Goal: Transaction & Acquisition: Book appointment/travel/reservation

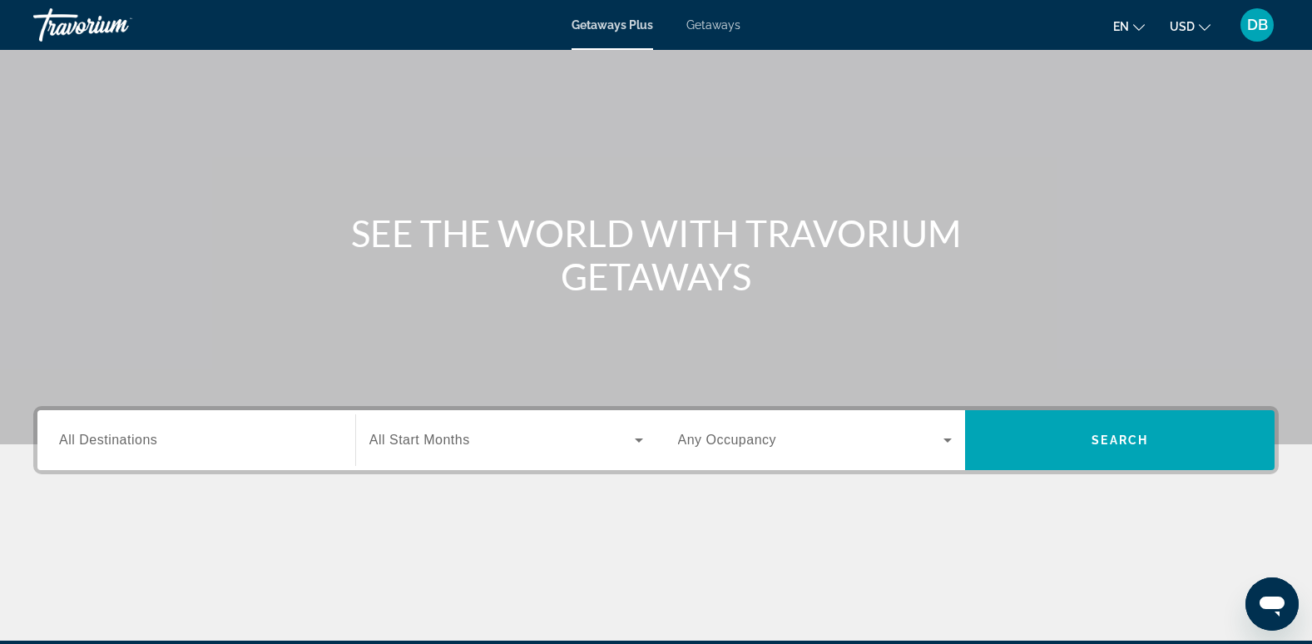
scroll to position [255, 0]
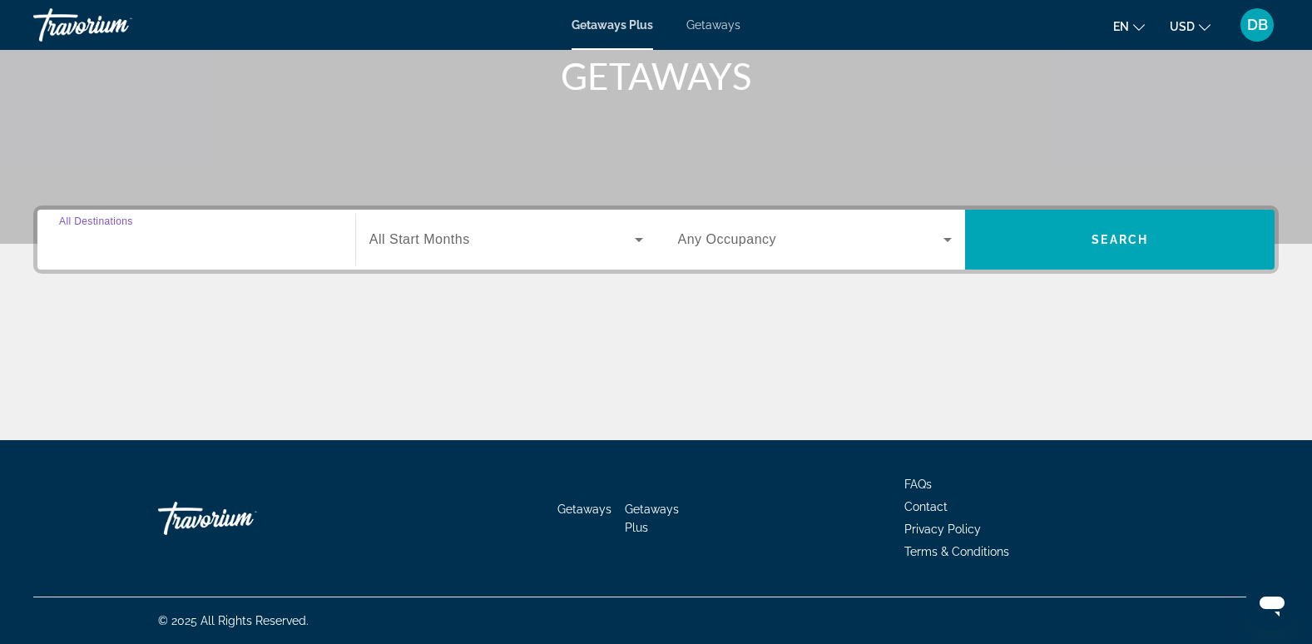
click at [183, 245] on input "Destination All Destinations" at bounding box center [196, 240] width 274 height 20
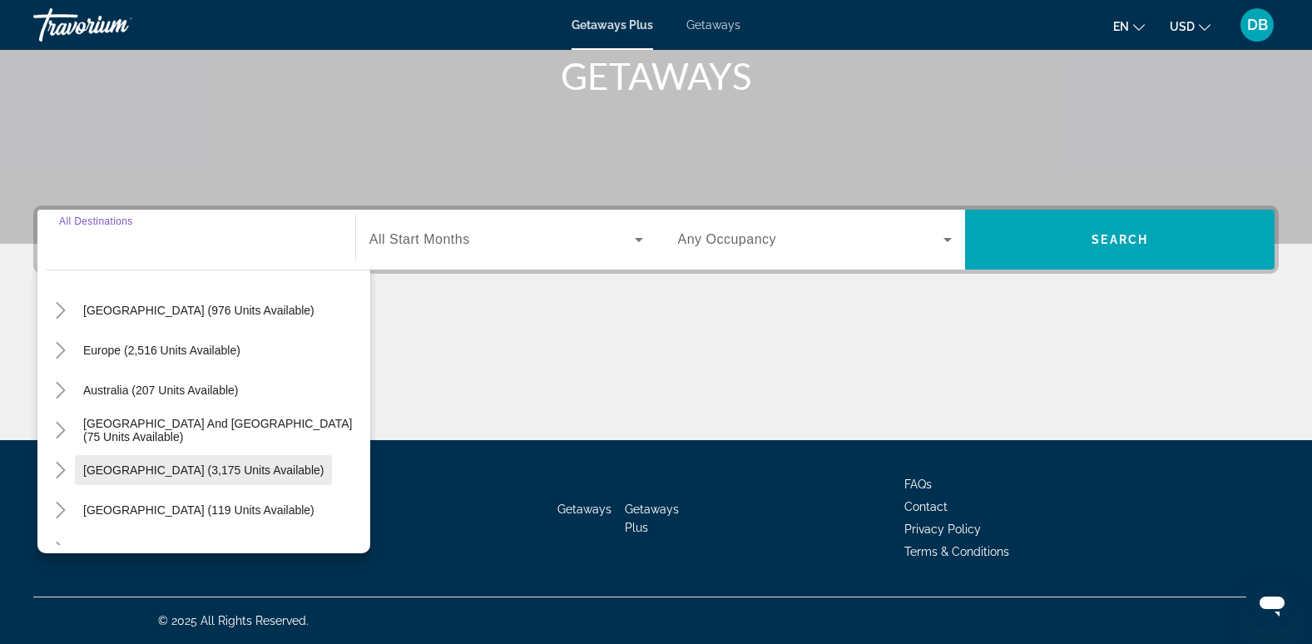
scroll to position [166, 0]
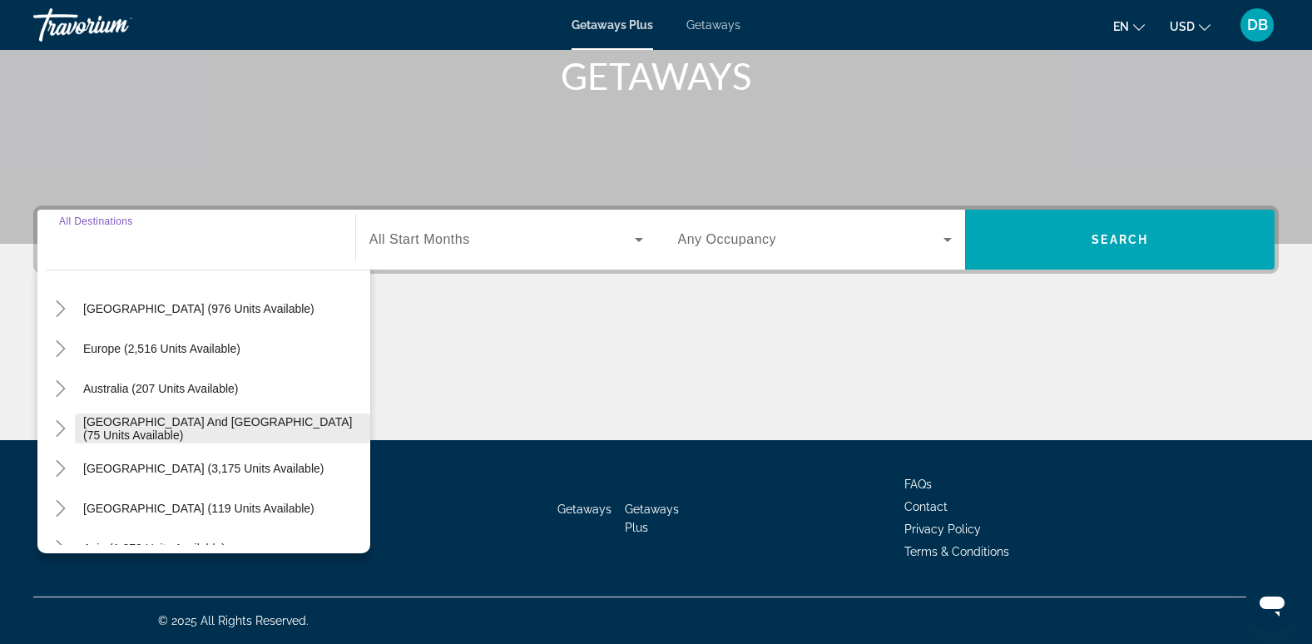
click at [199, 425] on span "[GEOGRAPHIC_DATA] and [GEOGRAPHIC_DATA] (75 units available)" at bounding box center [222, 428] width 279 height 27
type input "**********"
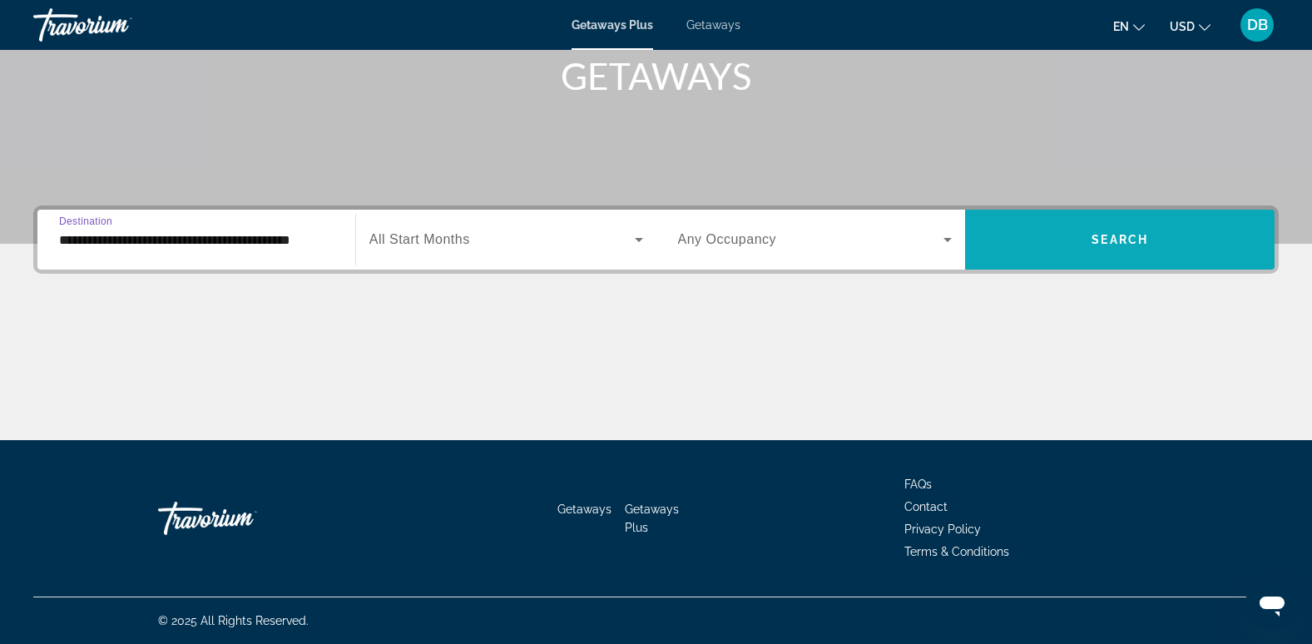
click at [1061, 227] on span "Search widget" at bounding box center [1119, 240] width 309 height 40
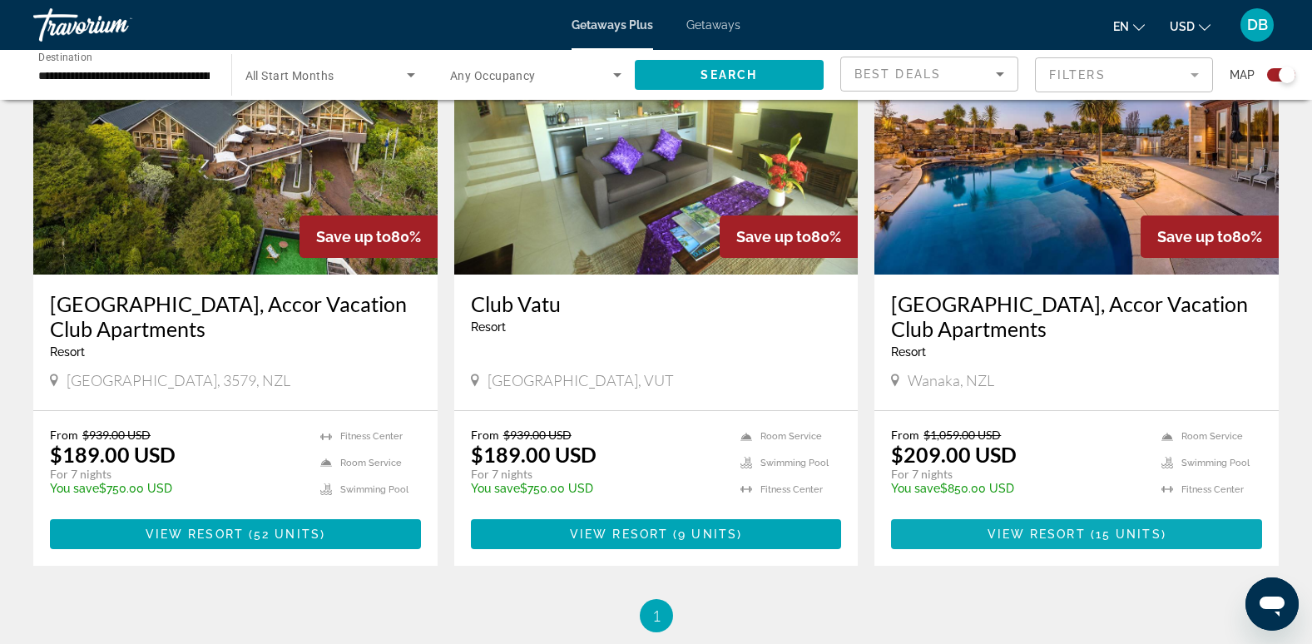
scroll to position [749, 0]
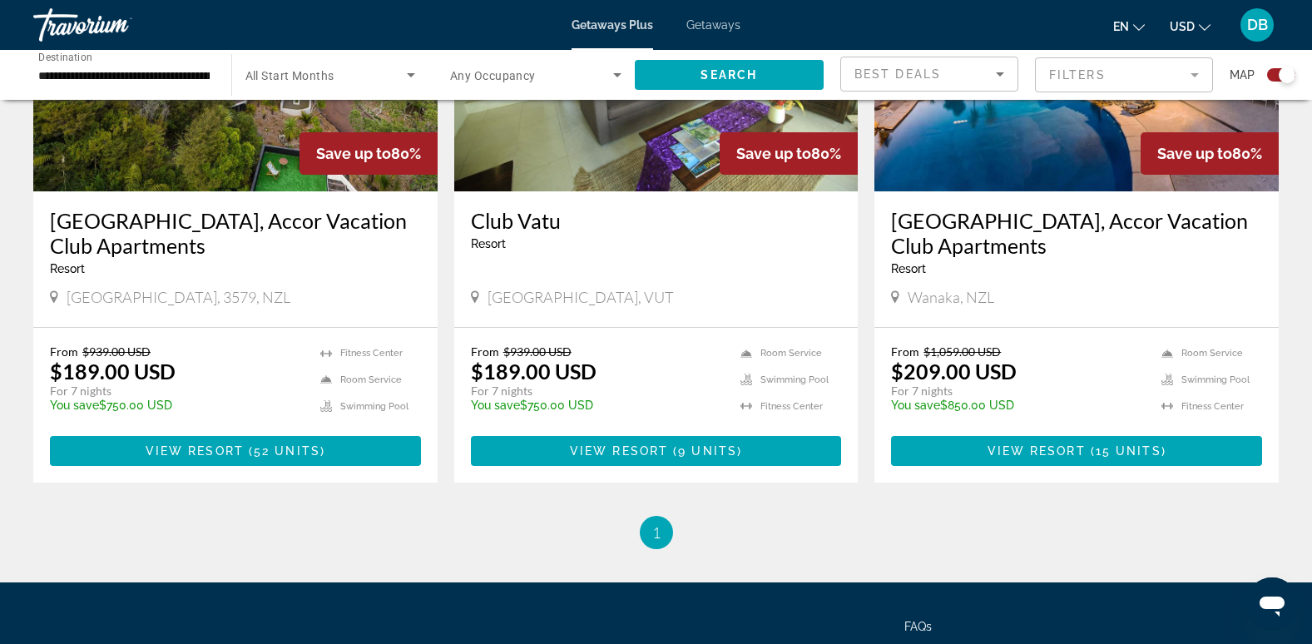
click at [1021, 146] on img "Main content" at bounding box center [1076, 58] width 404 height 266
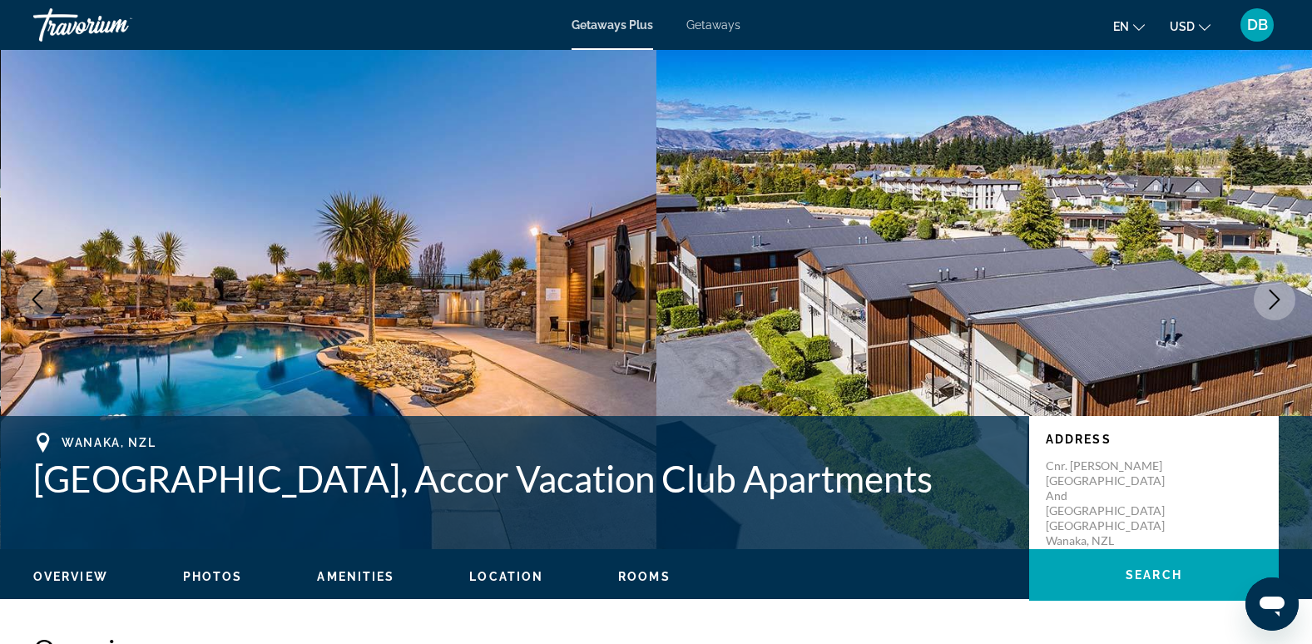
click at [1282, 302] on icon "Next image" at bounding box center [1274, 299] width 20 height 20
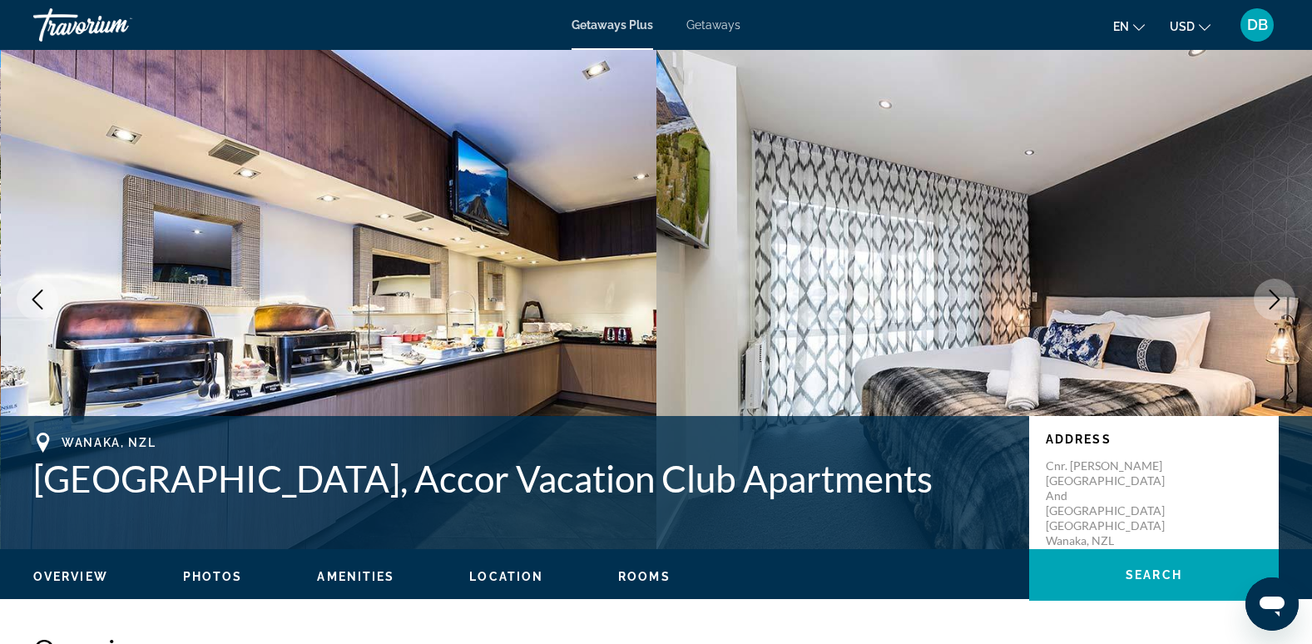
click at [1280, 302] on icon "Next image" at bounding box center [1274, 299] width 20 height 20
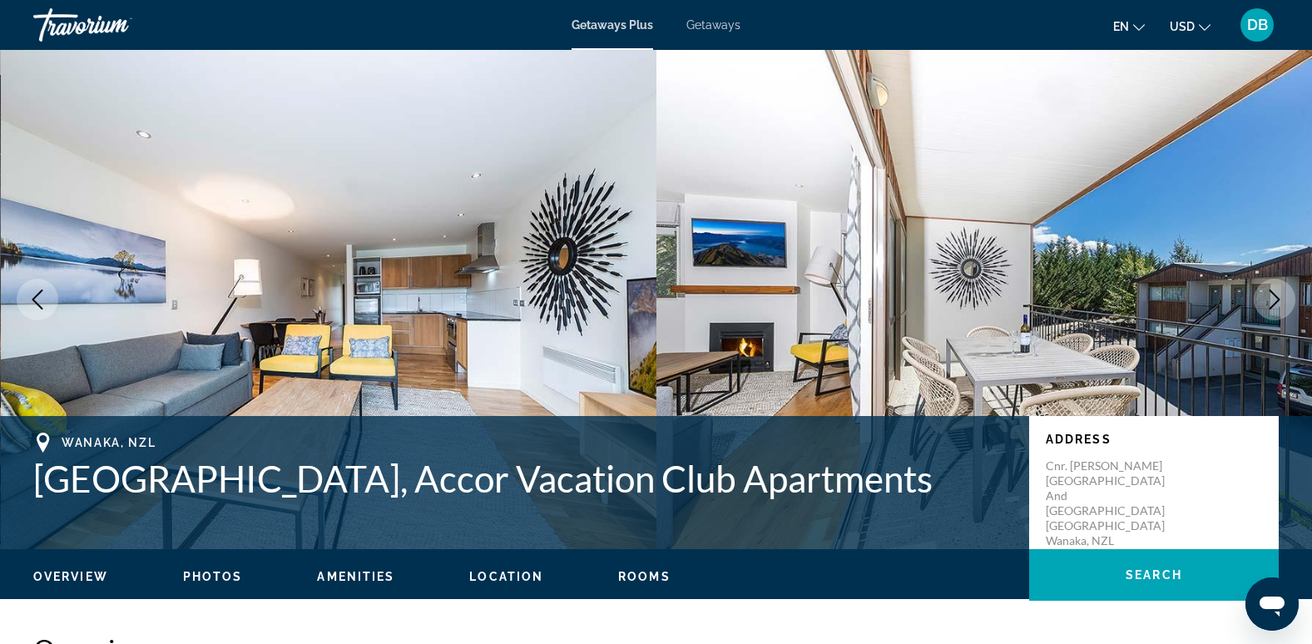
click at [1278, 302] on icon "Next image" at bounding box center [1274, 299] width 20 height 20
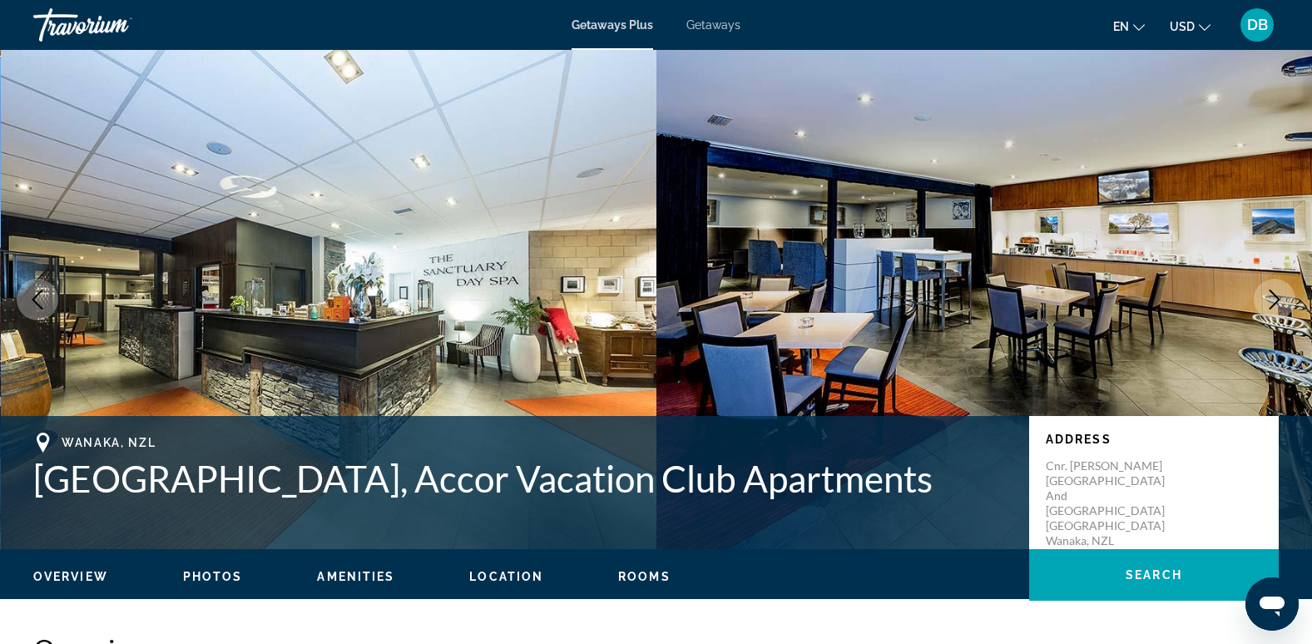
click at [1278, 302] on icon "Next image" at bounding box center [1274, 299] width 20 height 20
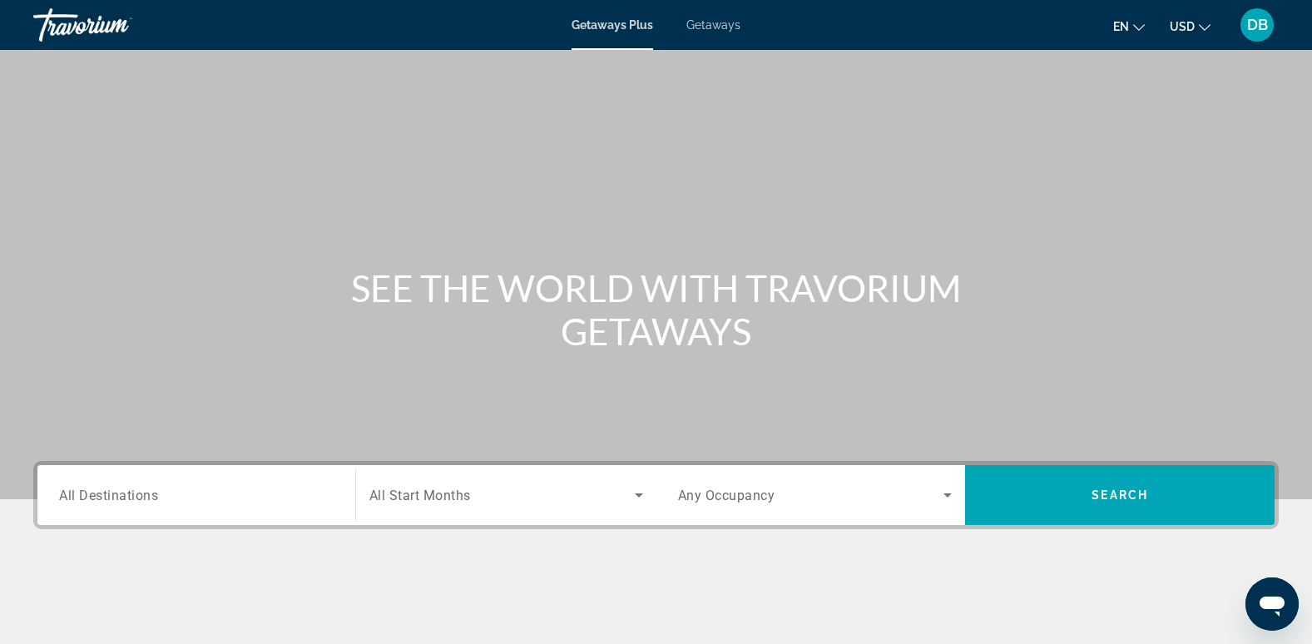
click at [76, 497] on span "All Destinations" at bounding box center [108, 495] width 99 height 16
click at [76, 497] on input "Destination All Destinations" at bounding box center [196, 496] width 274 height 20
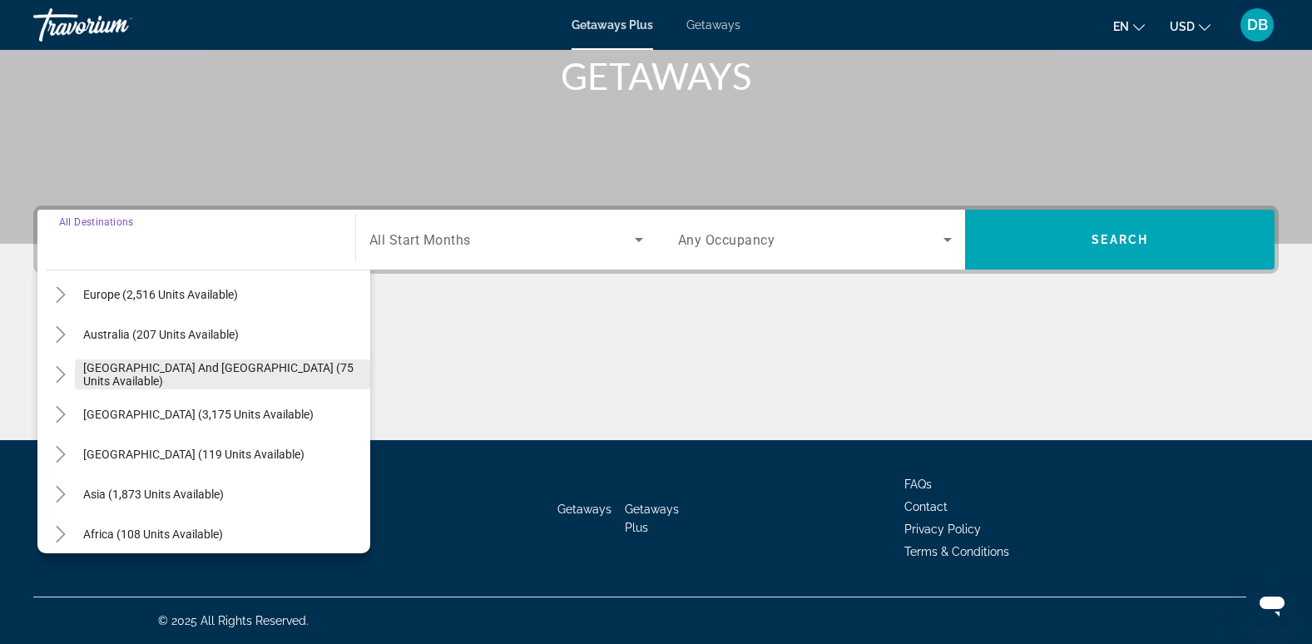
scroll to position [250, 0]
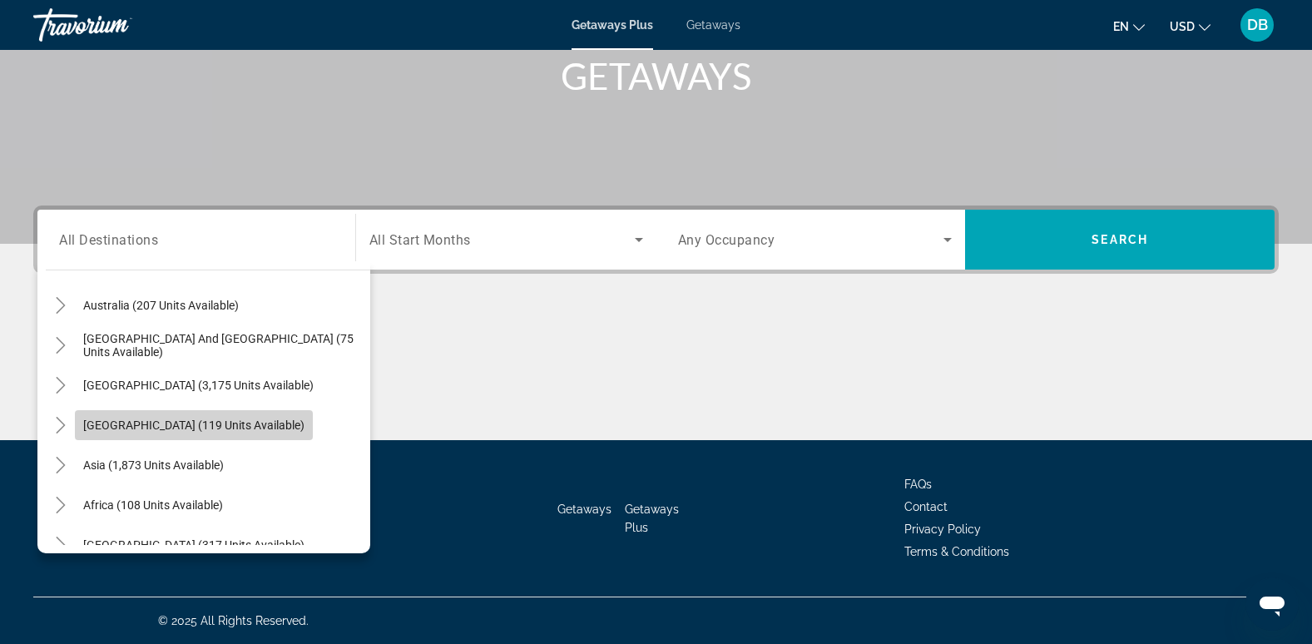
click at [204, 425] on span "[GEOGRAPHIC_DATA] (119 units available)" at bounding box center [193, 424] width 221 height 13
type input "**********"
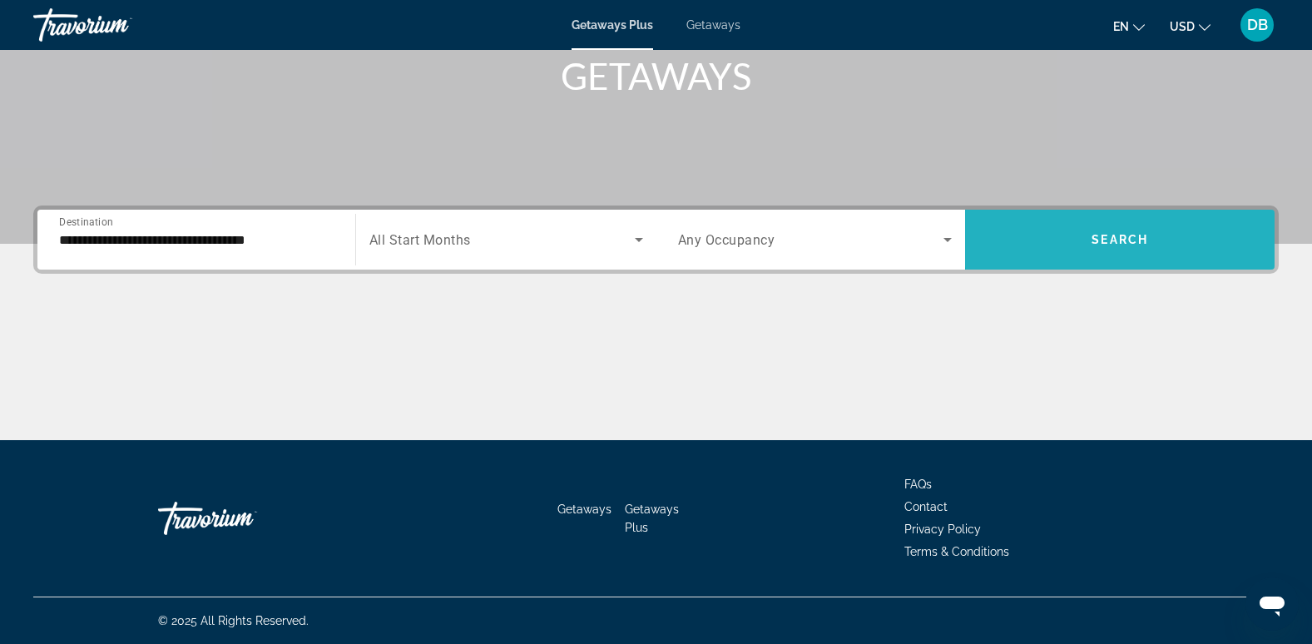
click at [1135, 237] on span "Search" at bounding box center [1119, 239] width 57 height 13
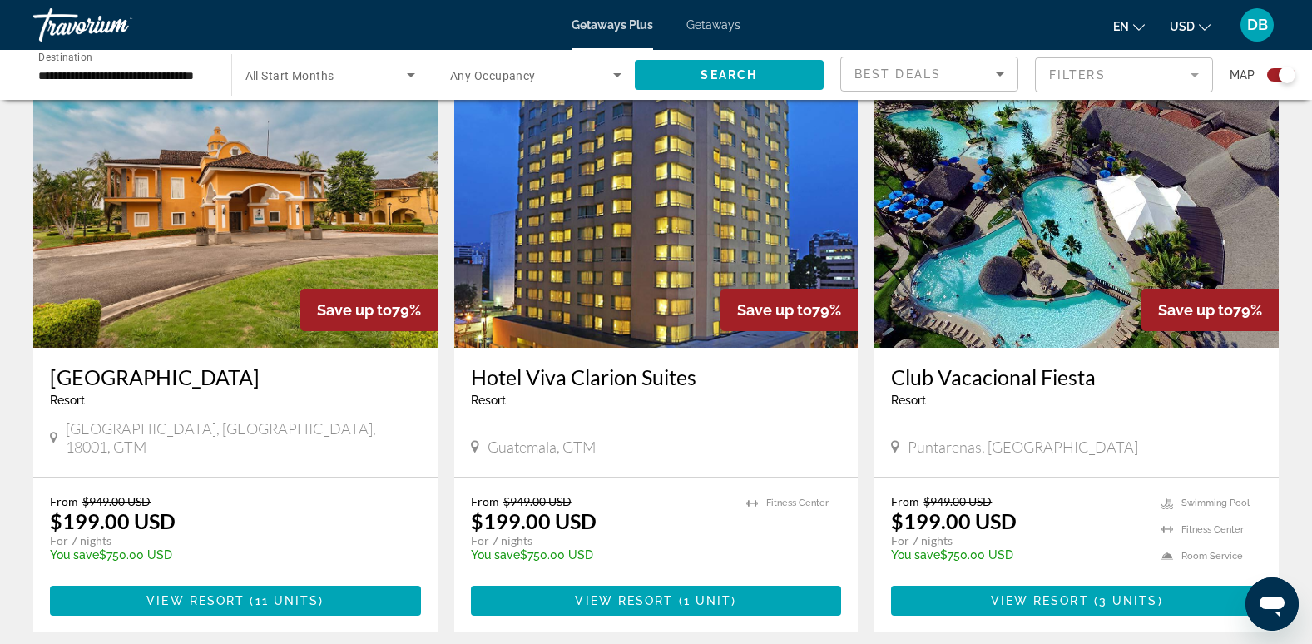
scroll to position [1747, 0]
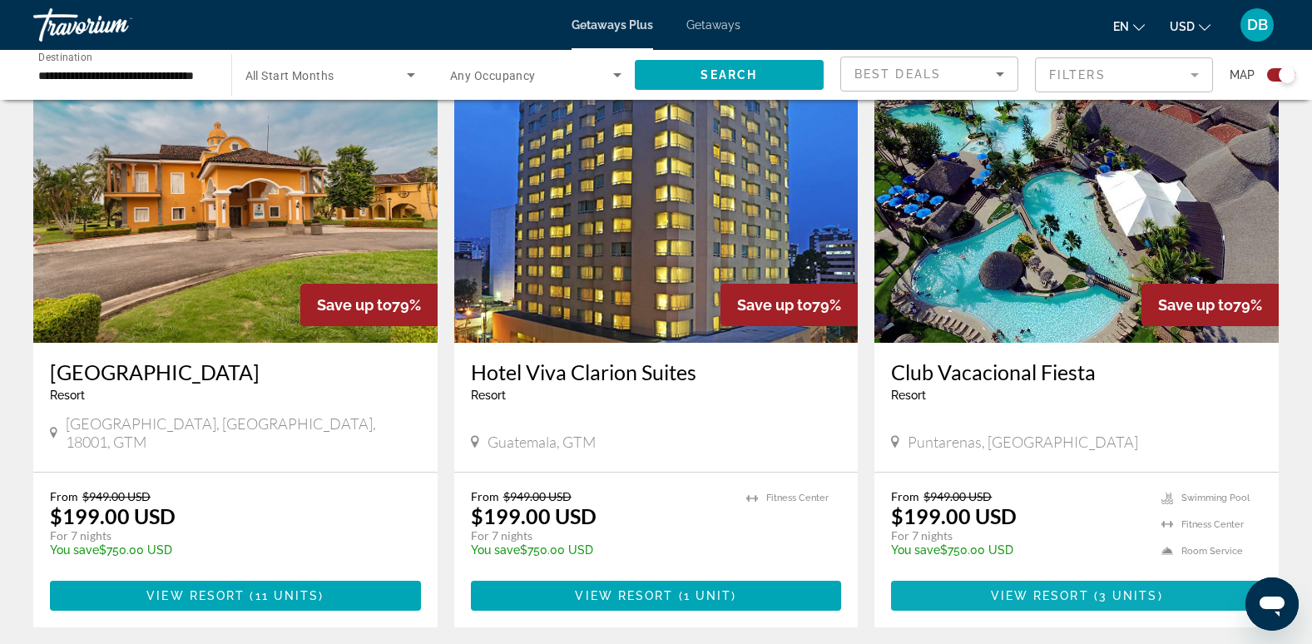
click at [1006, 589] on span "View Resort" at bounding box center [1040, 595] width 98 height 13
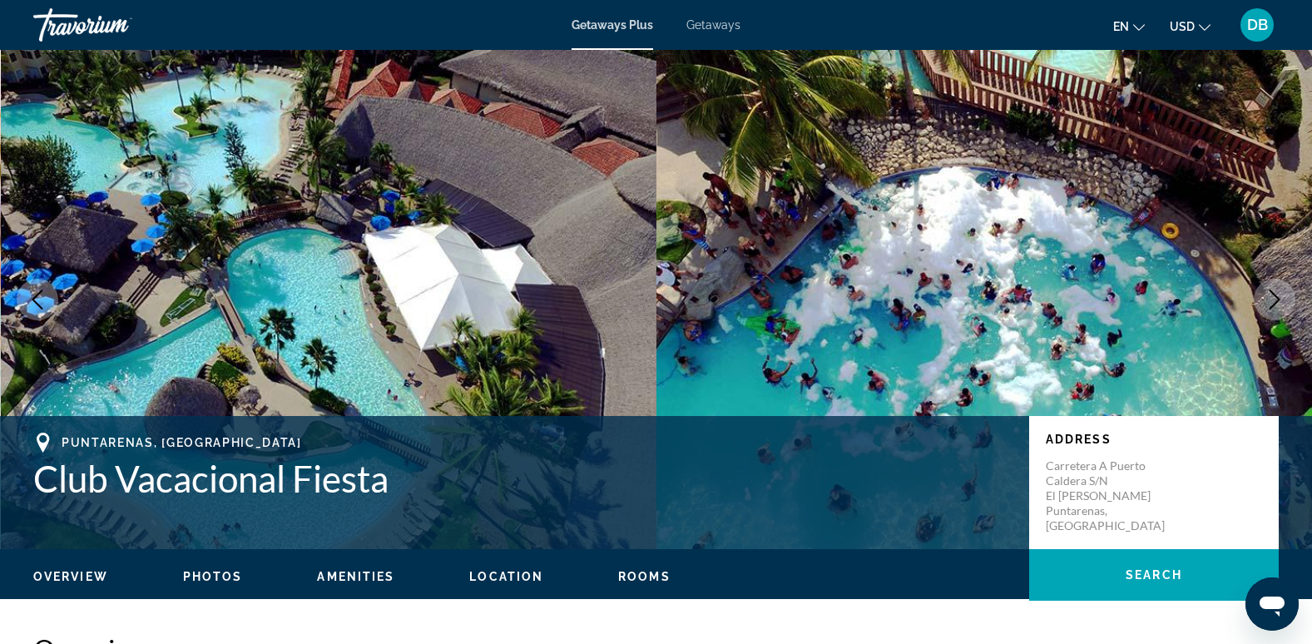
click at [1275, 304] on icon "Next image" at bounding box center [1274, 299] width 11 height 20
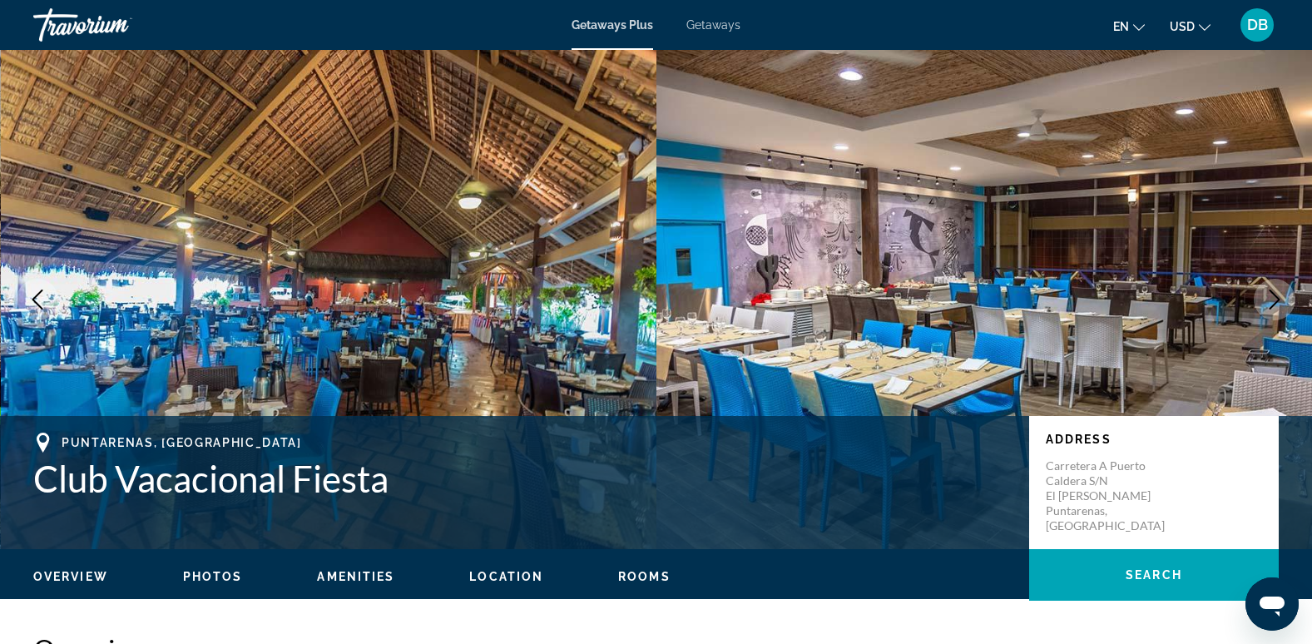
click at [1273, 305] on icon "Next image" at bounding box center [1274, 299] width 11 height 20
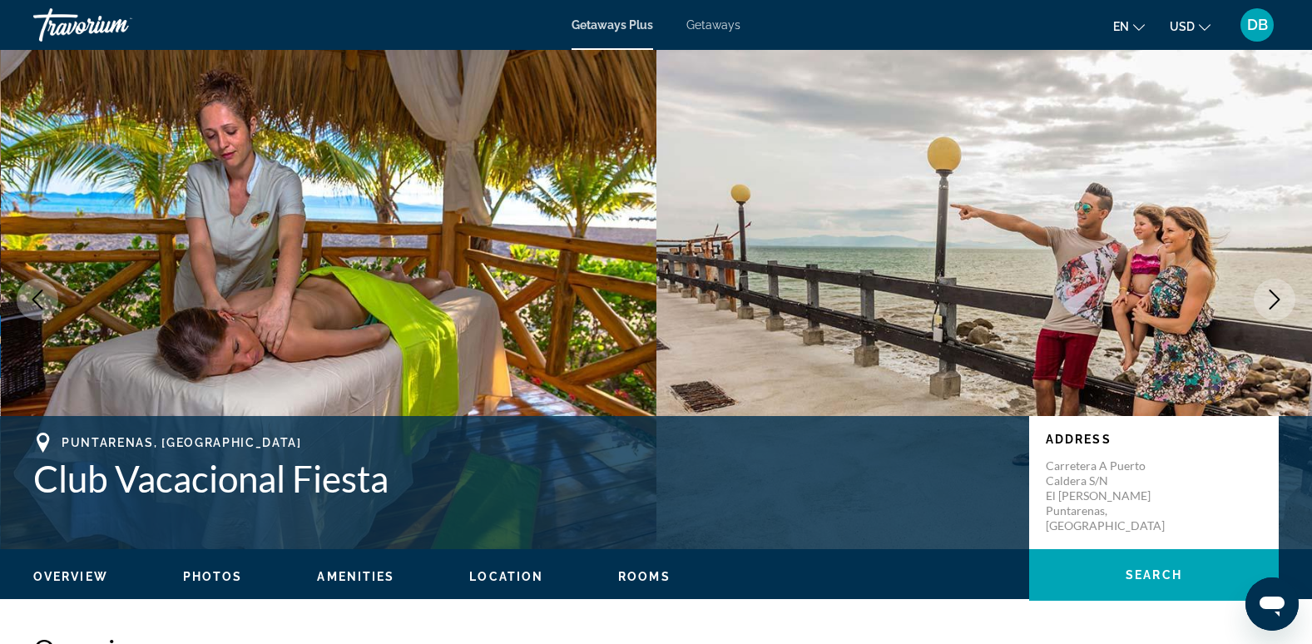
click at [1273, 305] on icon "Next image" at bounding box center [1274, 299] width 11 height 20
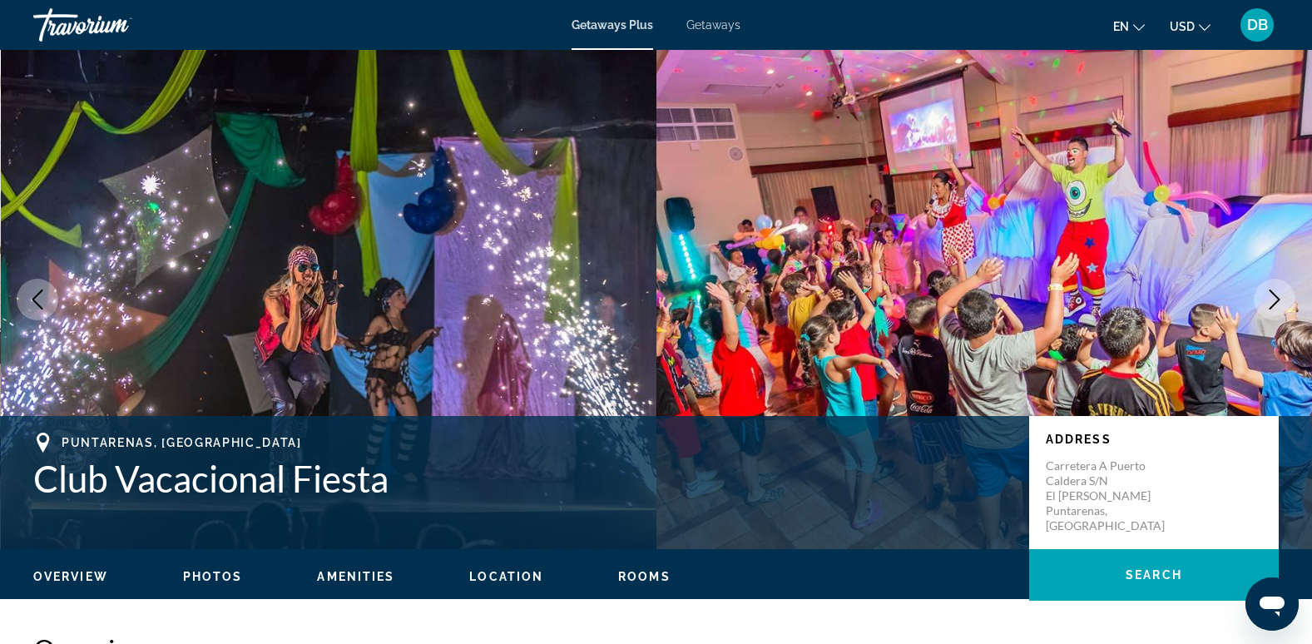
click at [1273, 305] on icon "Next image" at bounding box center [1274, 299] width 11 height 20
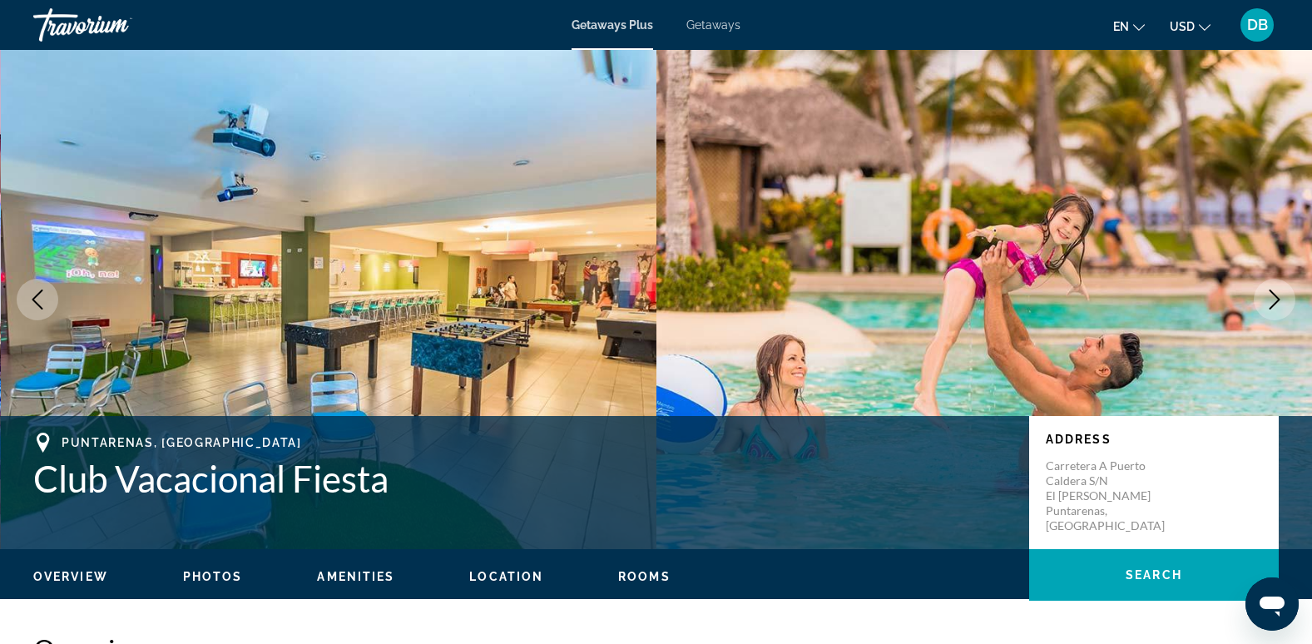
click at [1268, 304] on icon "Next image" at bounding box center [1274, 299] width 20 height 20
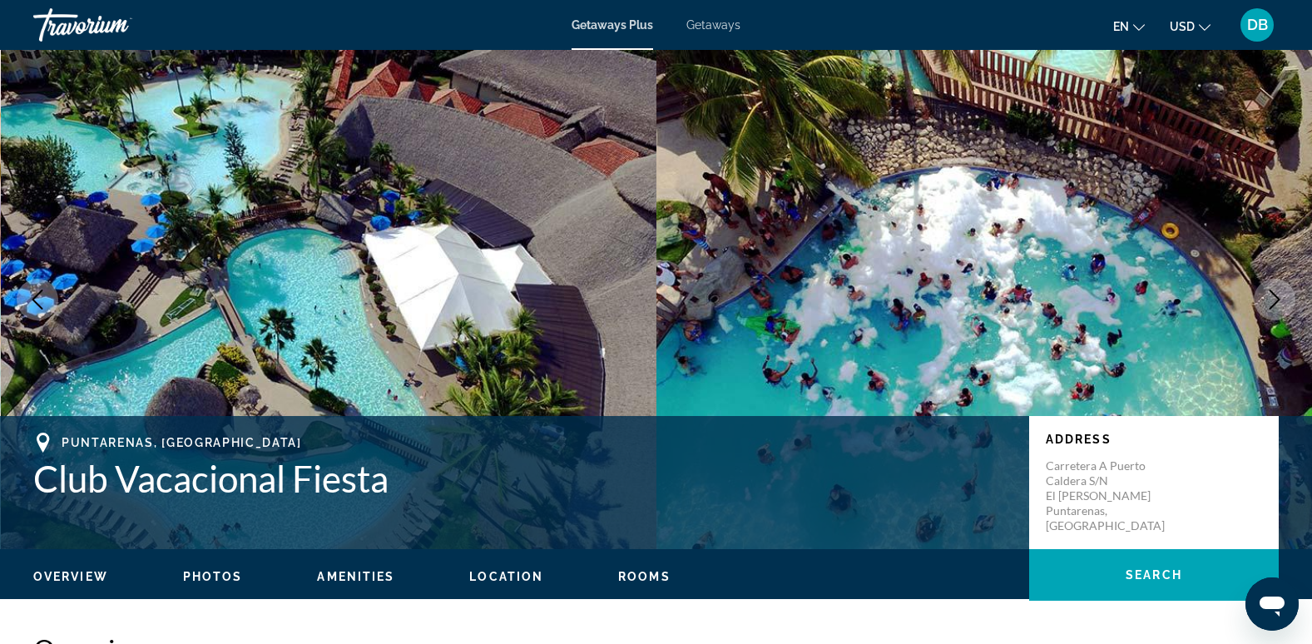
click at [1268, 304] on icon "Next image" at bounding box center [1274, 299] width 20 height 20
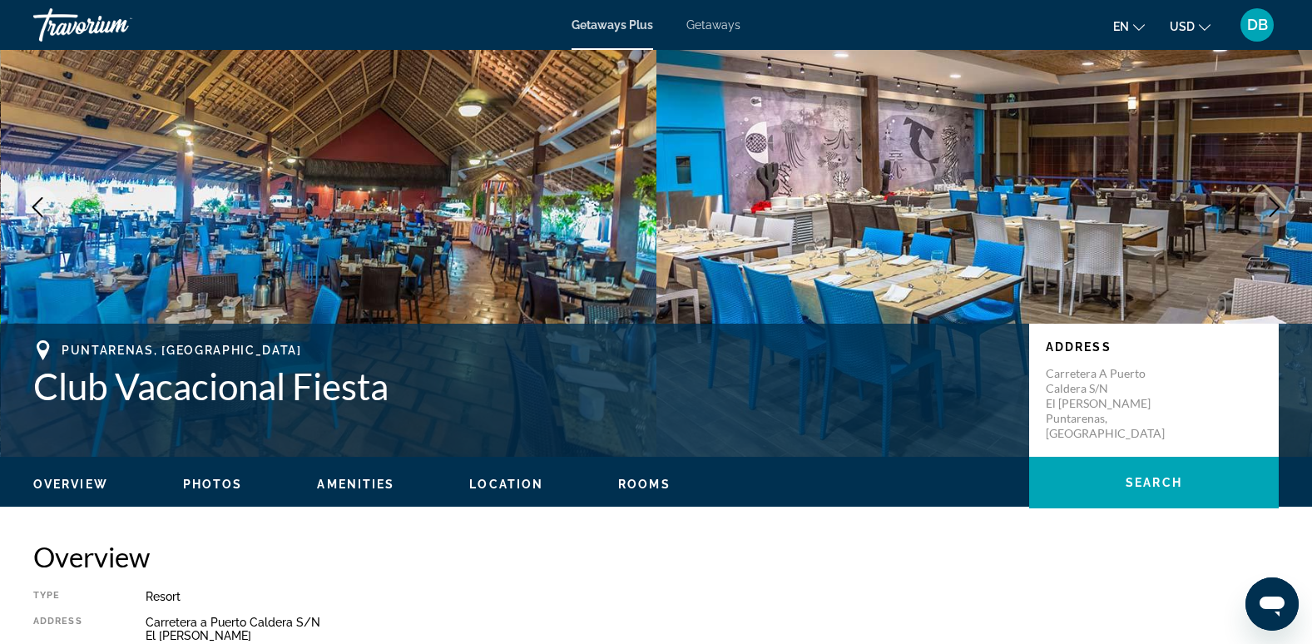
scroll to position [333, 0]
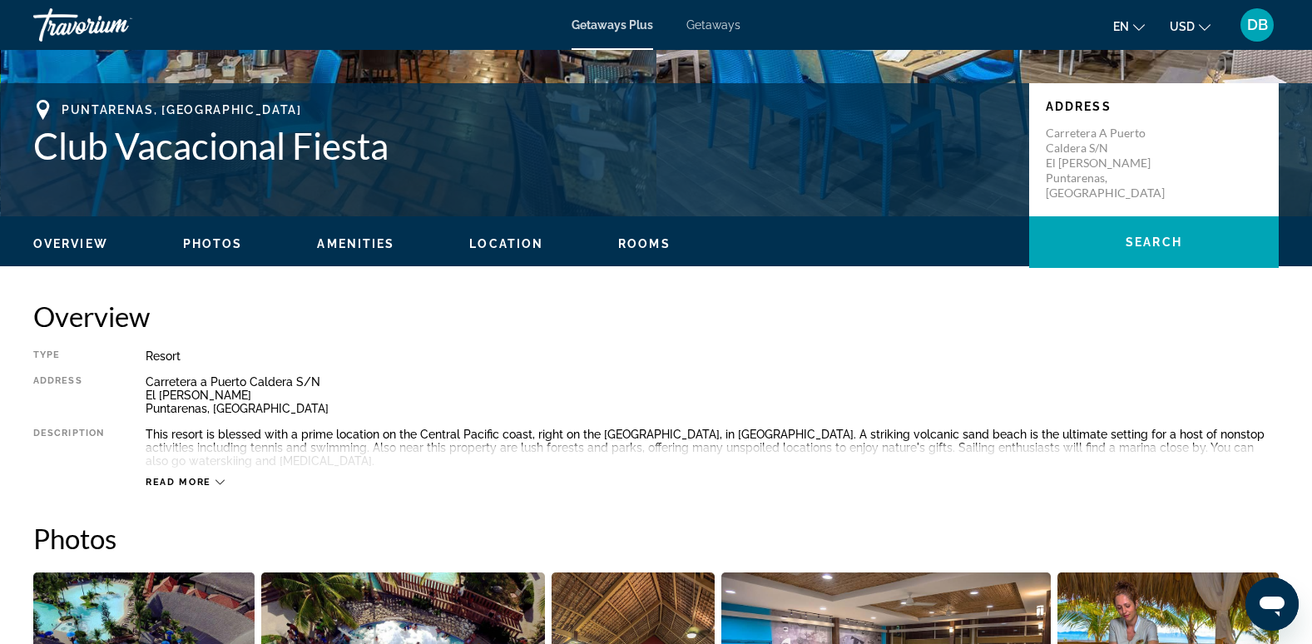
click at [209, 239] on span "Photos" at bounding box center [213, 243] width 60 height 13
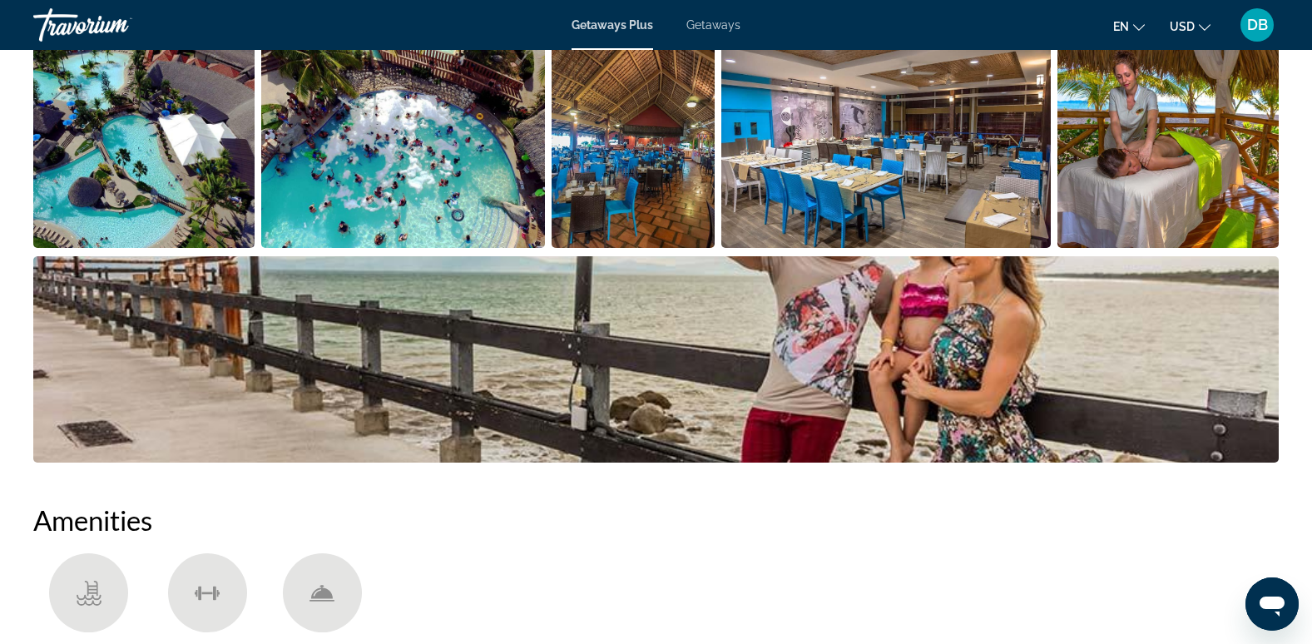
scroll to position [754, 0]
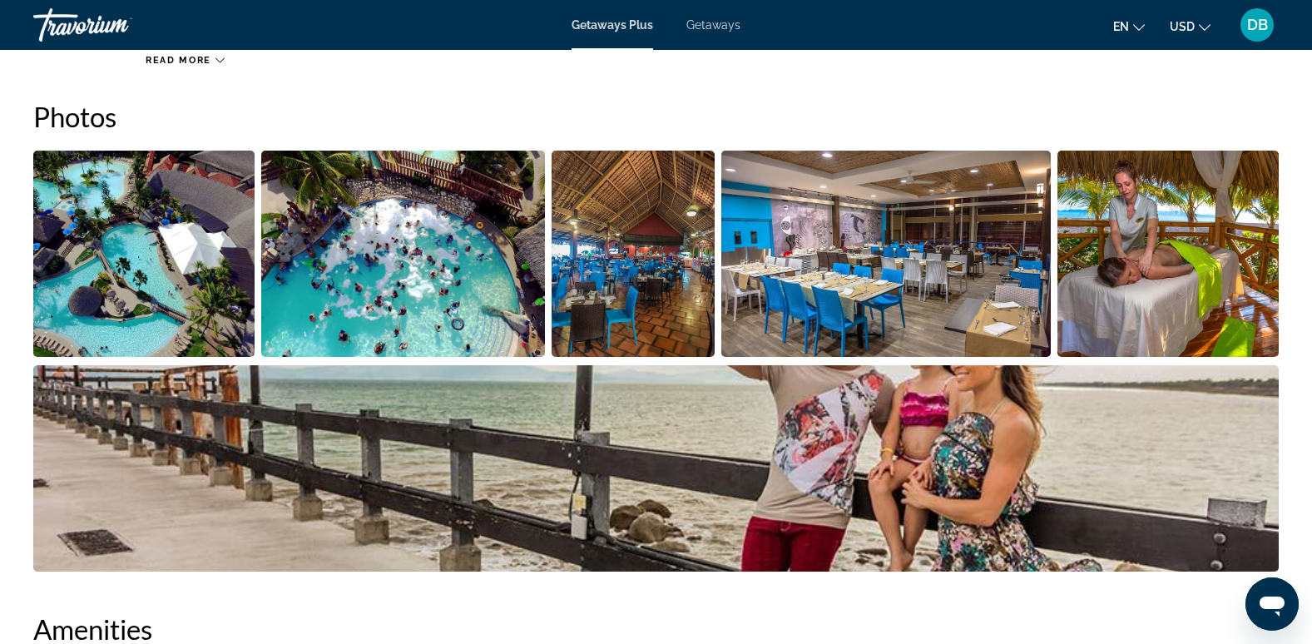
click at [180, 254] on img "Open full-screen image slider" at bounding box center [143, 254] width 221 height 206
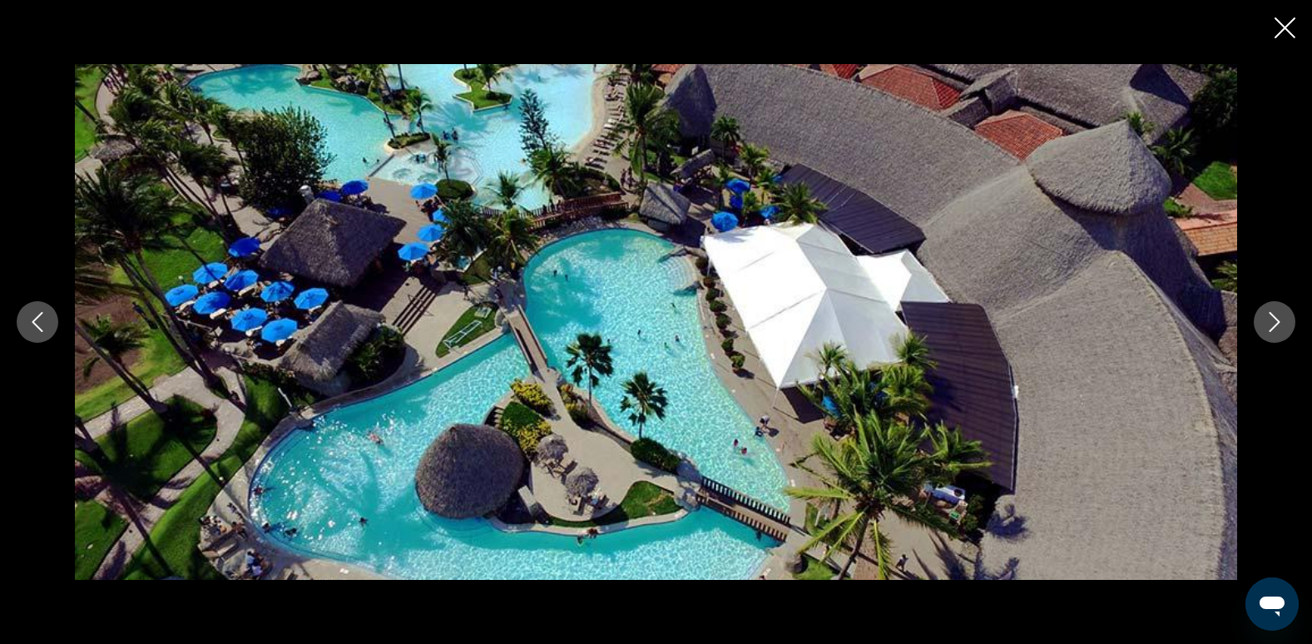
click at [1278, 321] on icon "Next image" at bounding box center [1274, 322] width 11 height 20
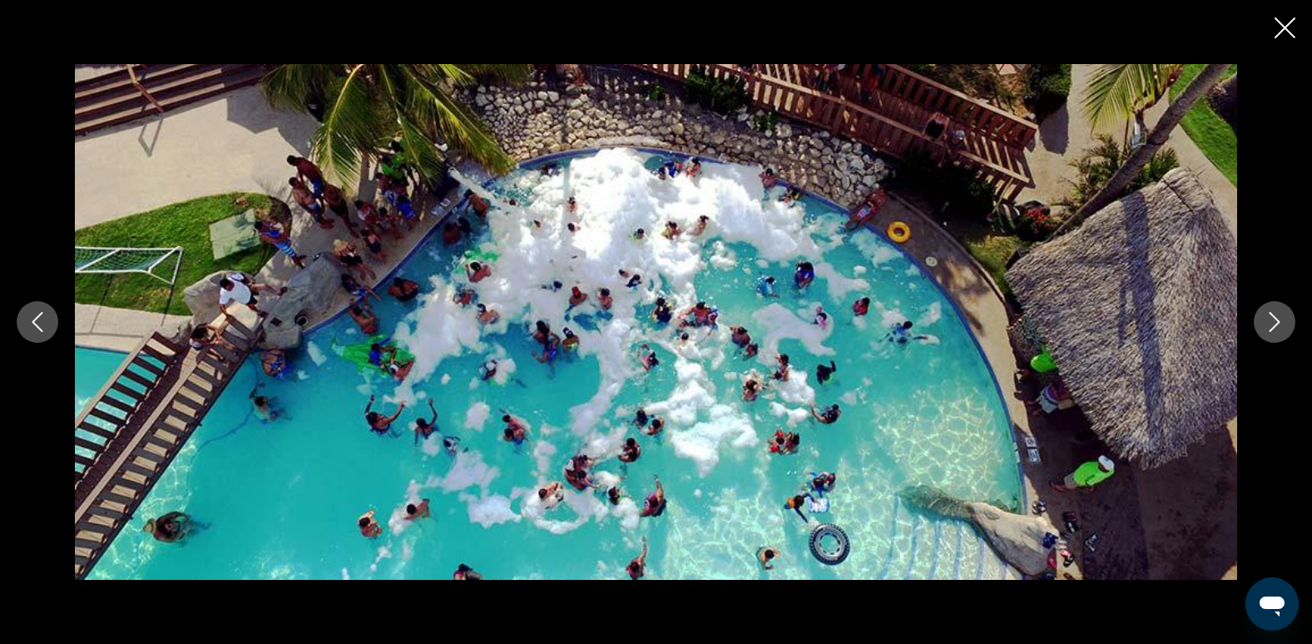
click at [1278, 321] on icon "Next image" at bounding box center [1274, 322] width 11 height 20
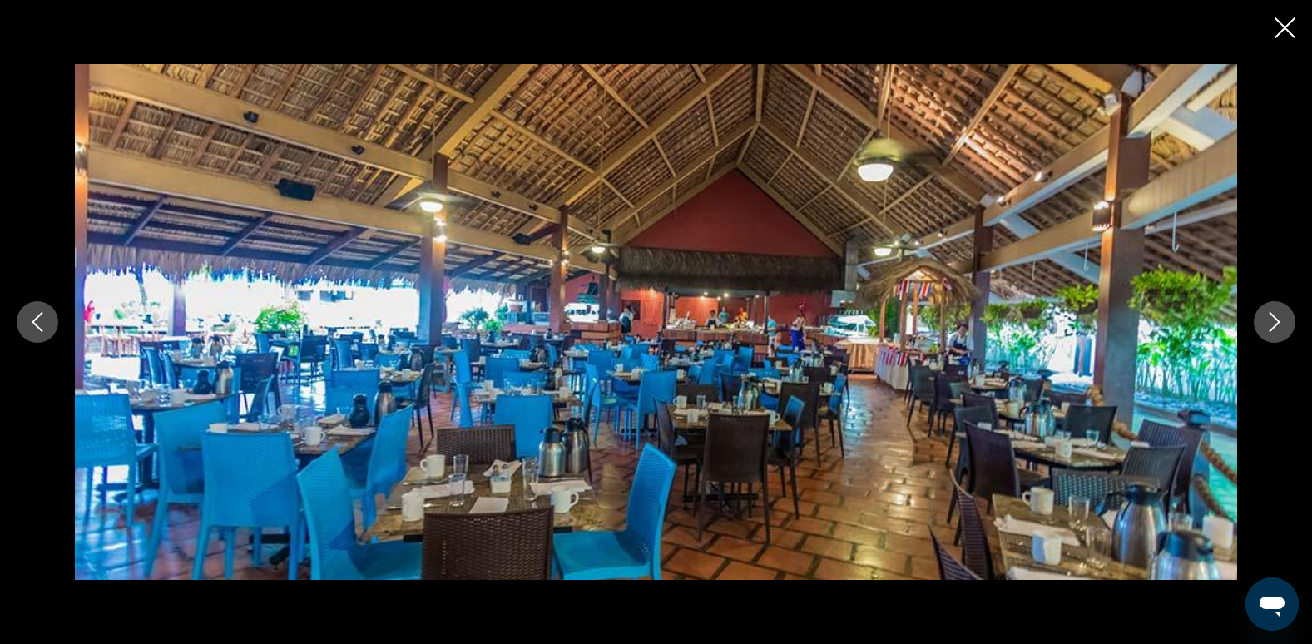
click at [1278, 321] on icon "Next image" at bounding box center [1274, 322] width 11 height 20
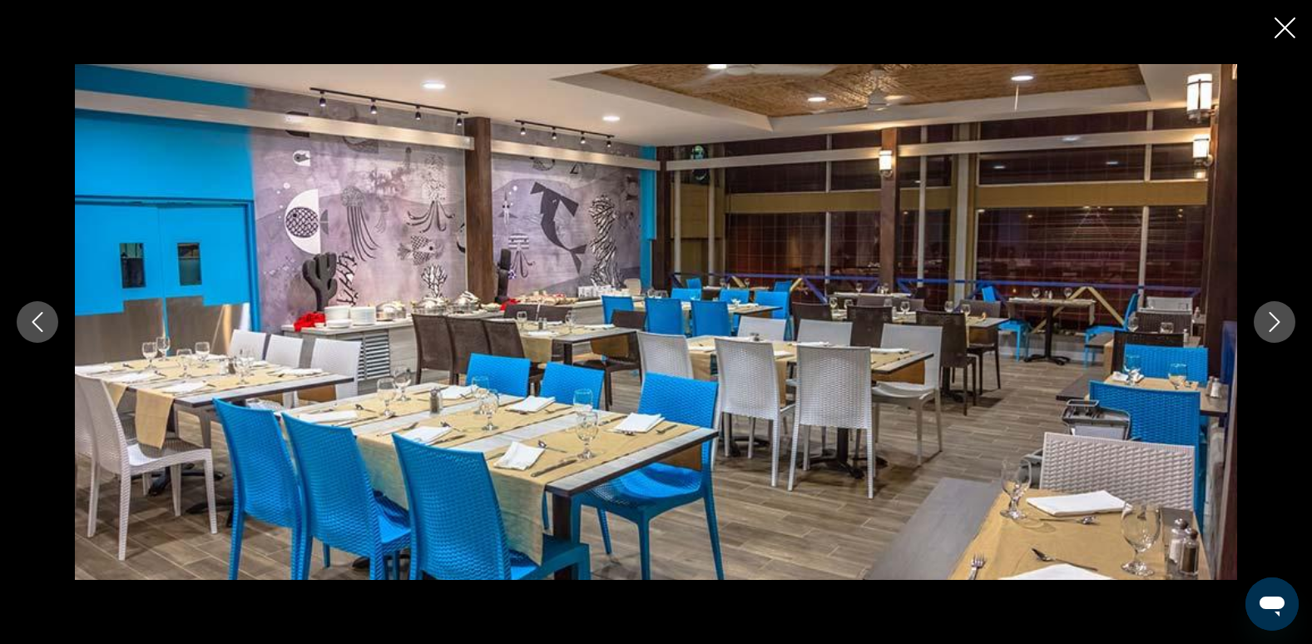
click at [1278, 321] on icon "Next image" at bounding box center [1274, 322] width 11 height 20
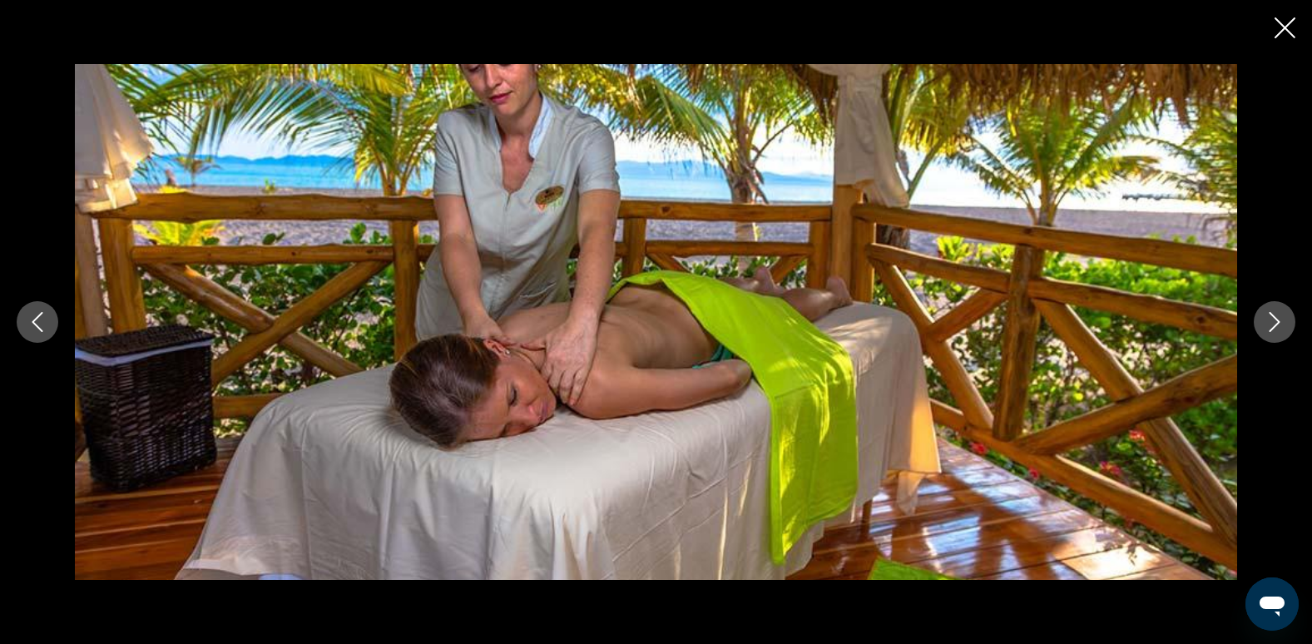
click at [1278, 321] on icon "Next image" at bounding box center [1274, 322] width 11 height 20
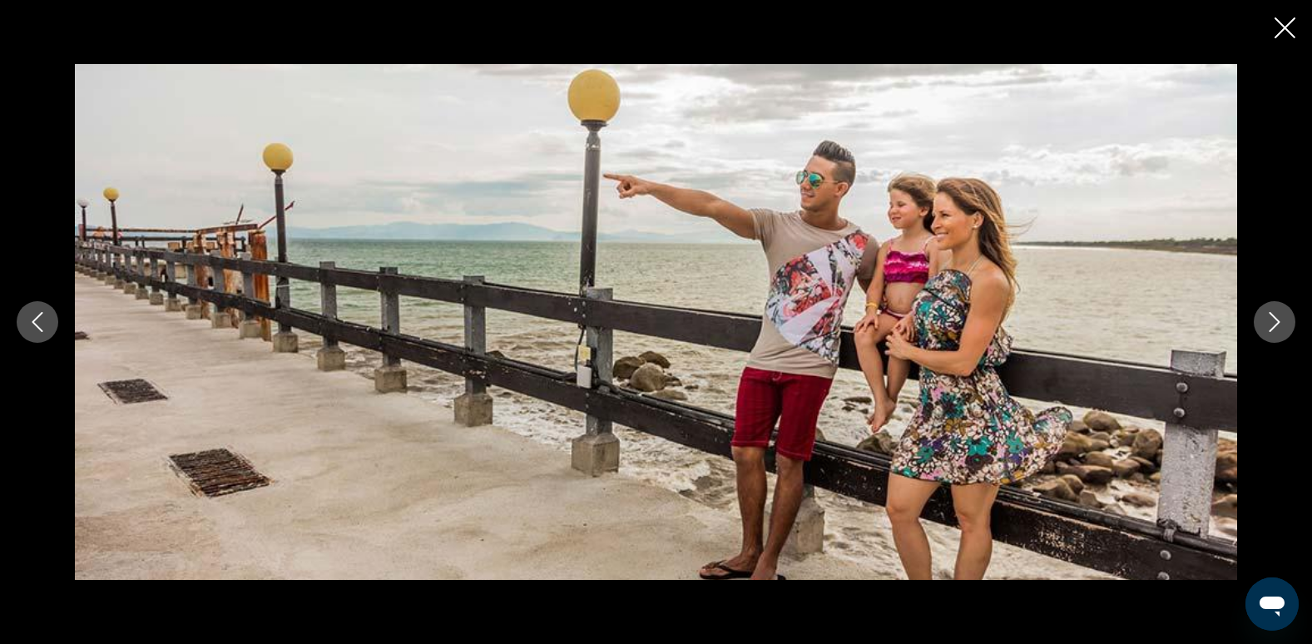
click at [1278, 321] on icon "Next image" at bounding box center [1274, 322] width 11 height 20
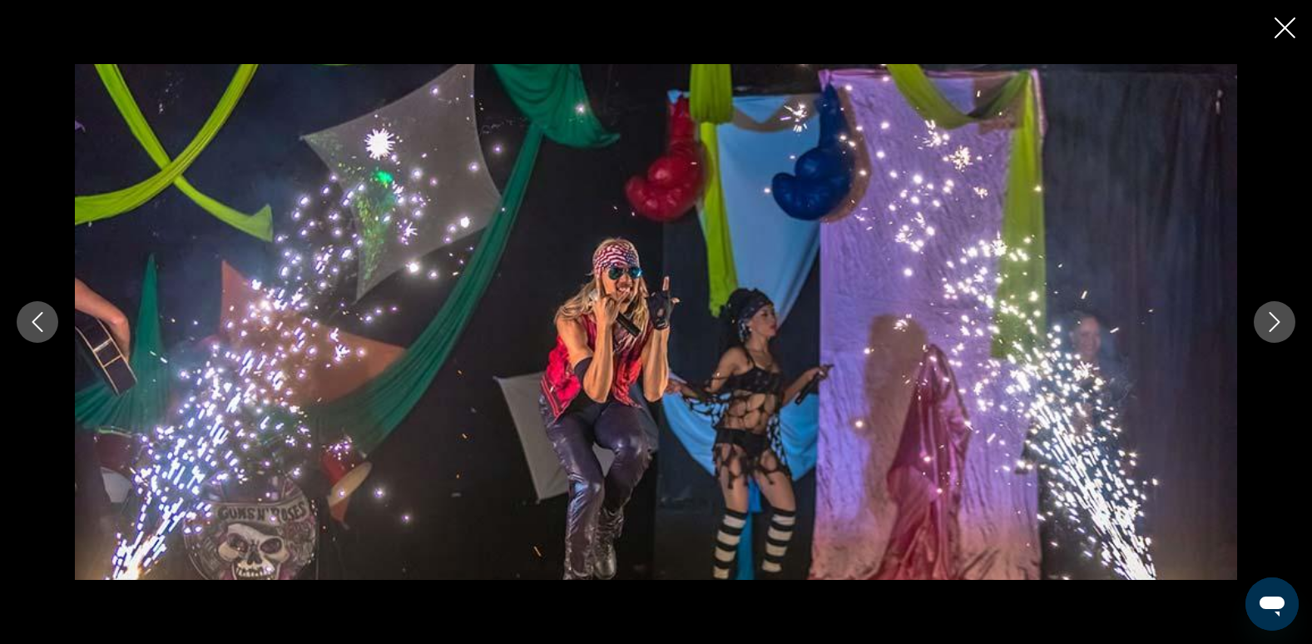
click at [1278, 321] on icon "Next image" at bounding box center [1274, 322] width 11 height 20
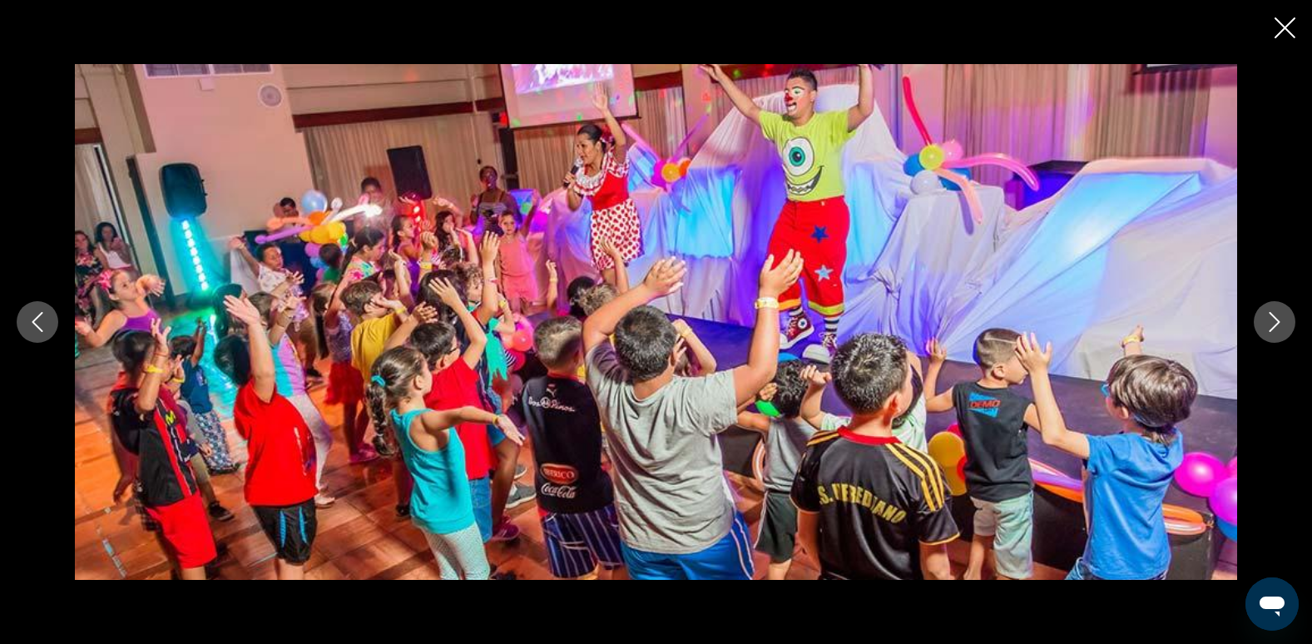
click at [1278, 321] on icon "Next image" at bounding box center [1274, 322] width 11 height 20
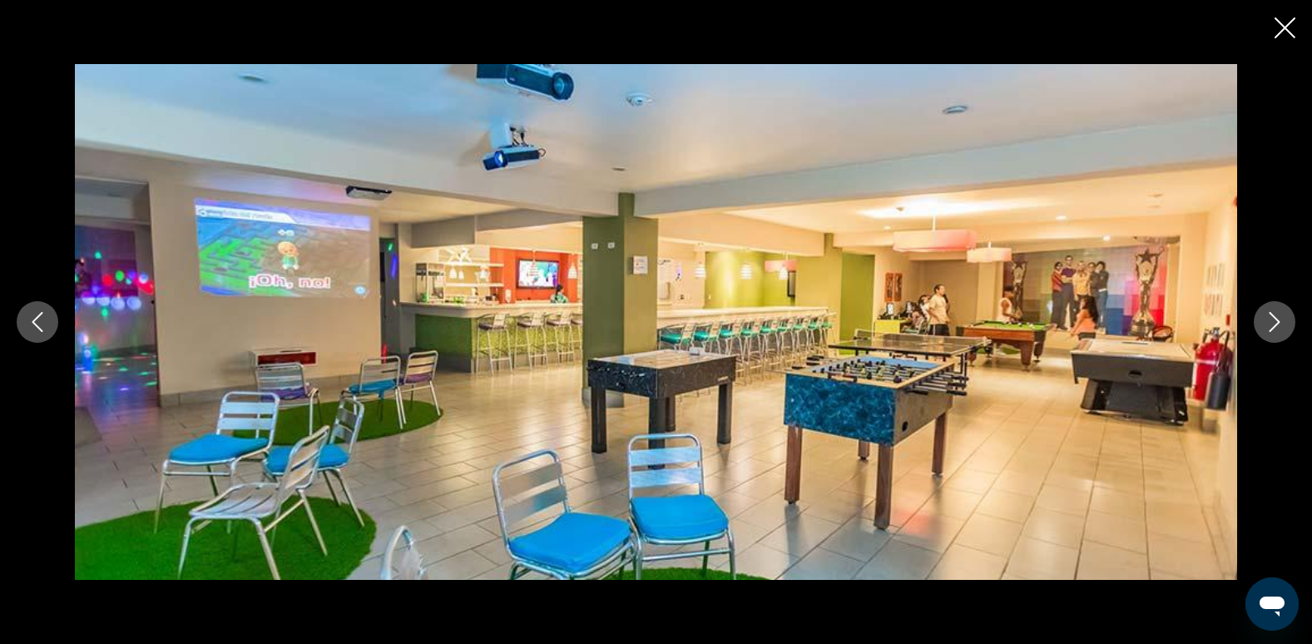
click at [1278, 321] on icon "Next image" at bounding box center [1274, 322] width 11 height 20
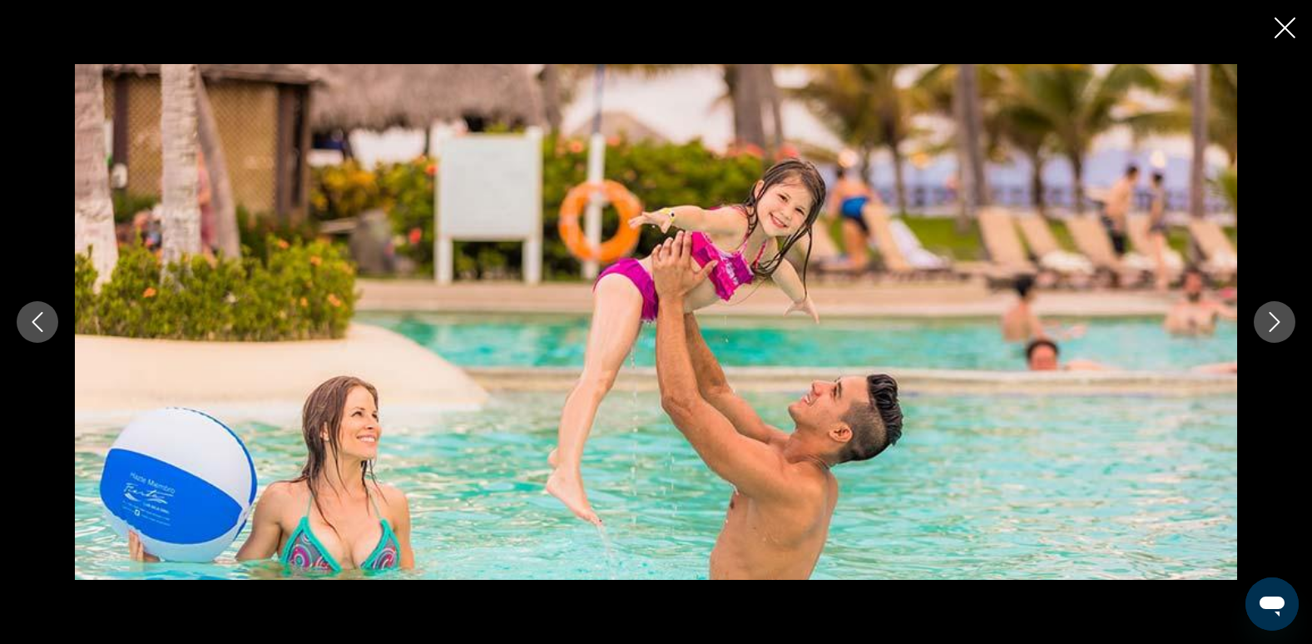
click at [1278, 321] on icon "Next image" at bounding box center [1274, 322] width 11 height 20
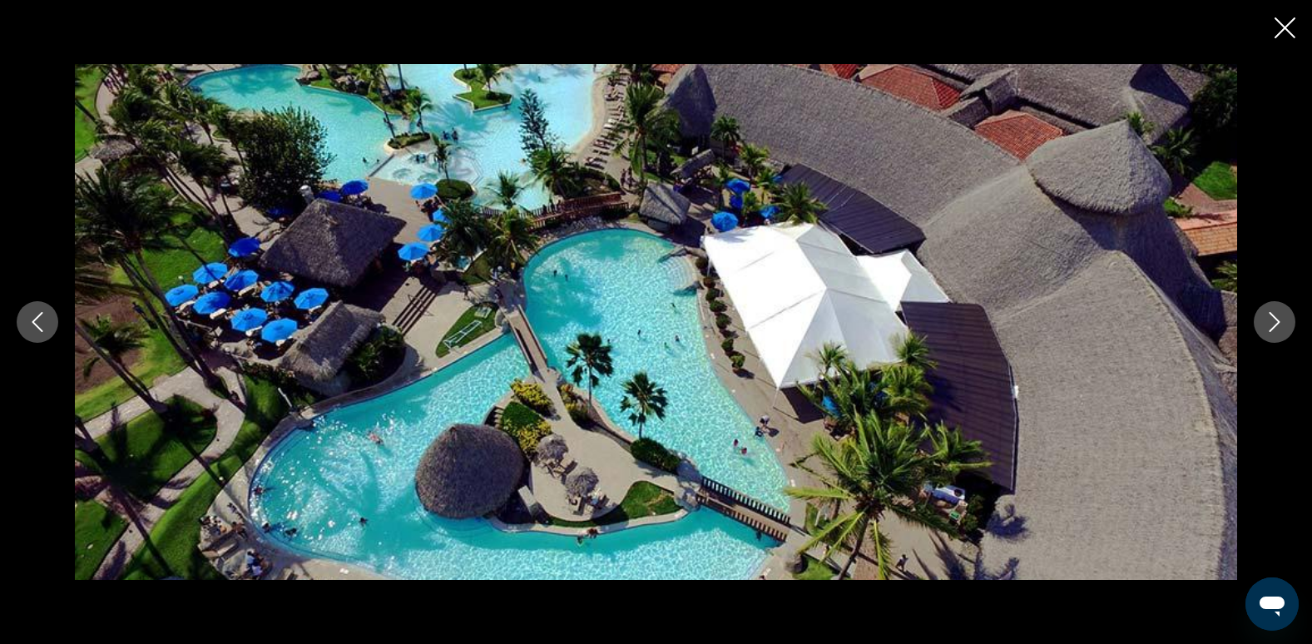
click at [1278, 321] on icon "Next image" at bounding box center [1274, 322] width 11 height 20
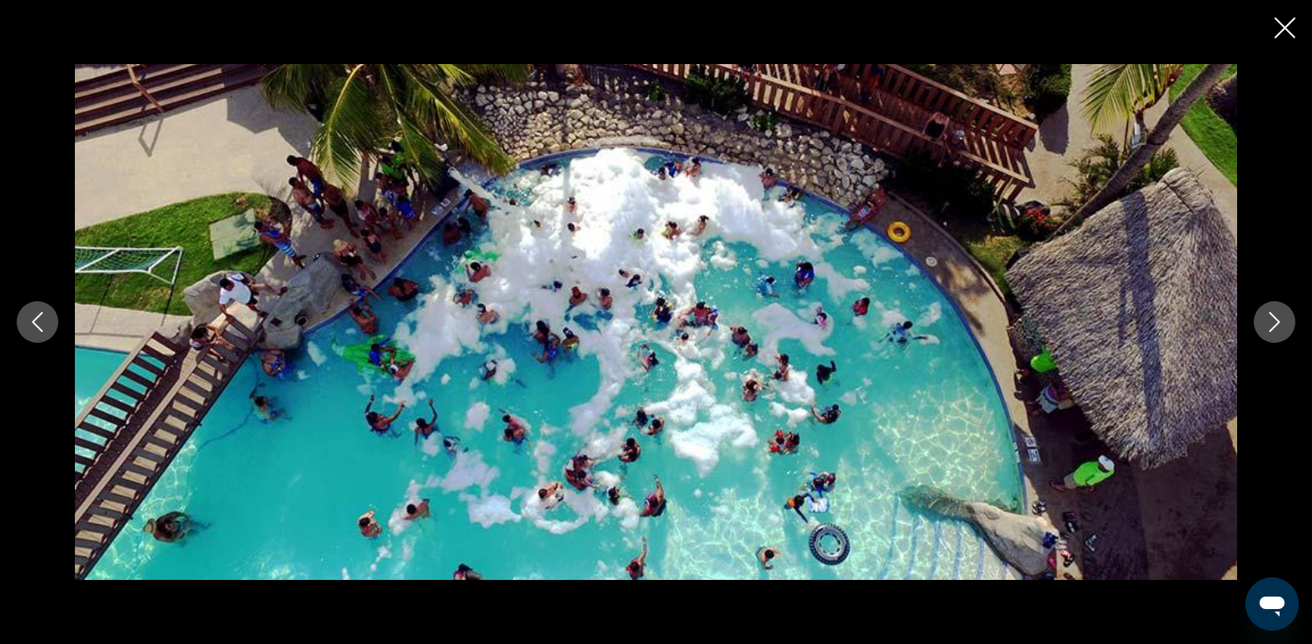
click at [1290, 29] on icon "Close slideshow" at bounding box center [1284, 27] width 21 height 21
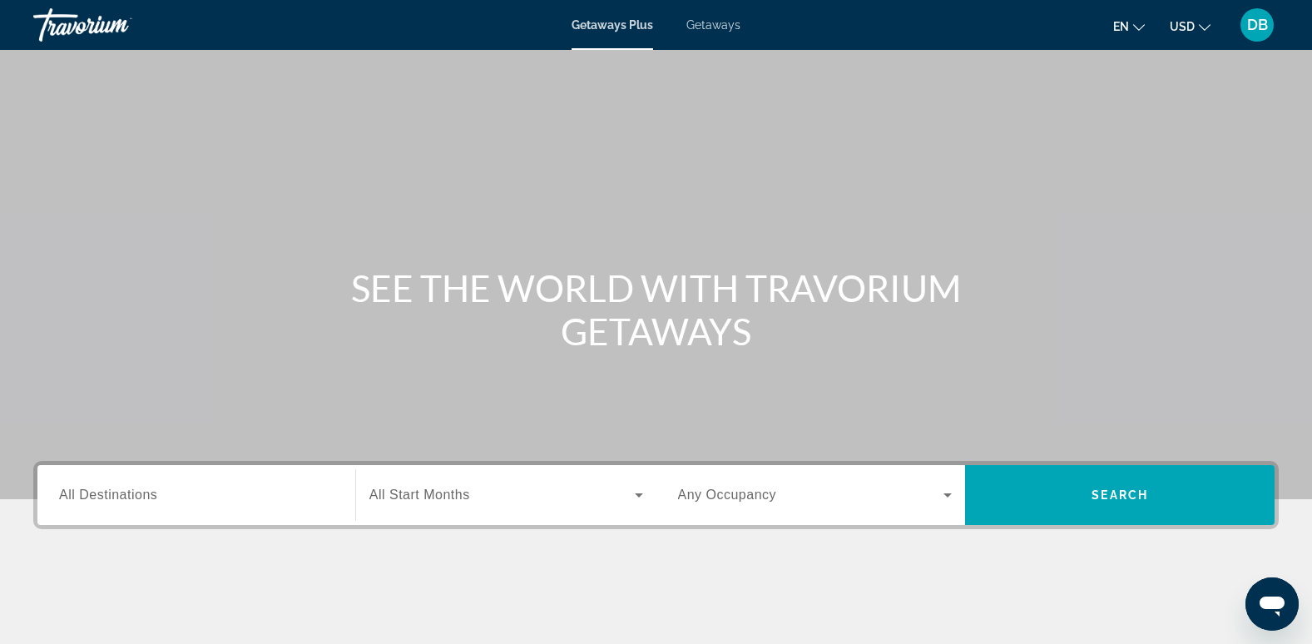
click at [715, 20] on span "Getaways" at bounding box center [713, 24] width 54 height 13
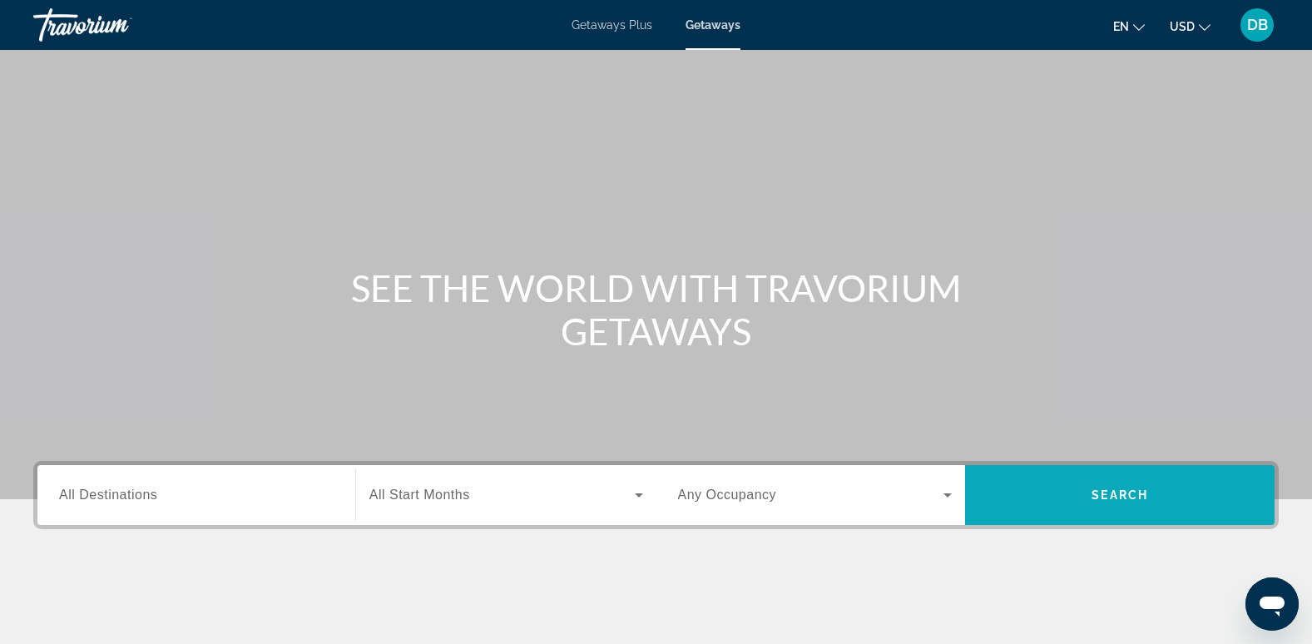
click at [1145, 473] on span "Search widget" at bounding box center [1119, 495] width 309 height 60
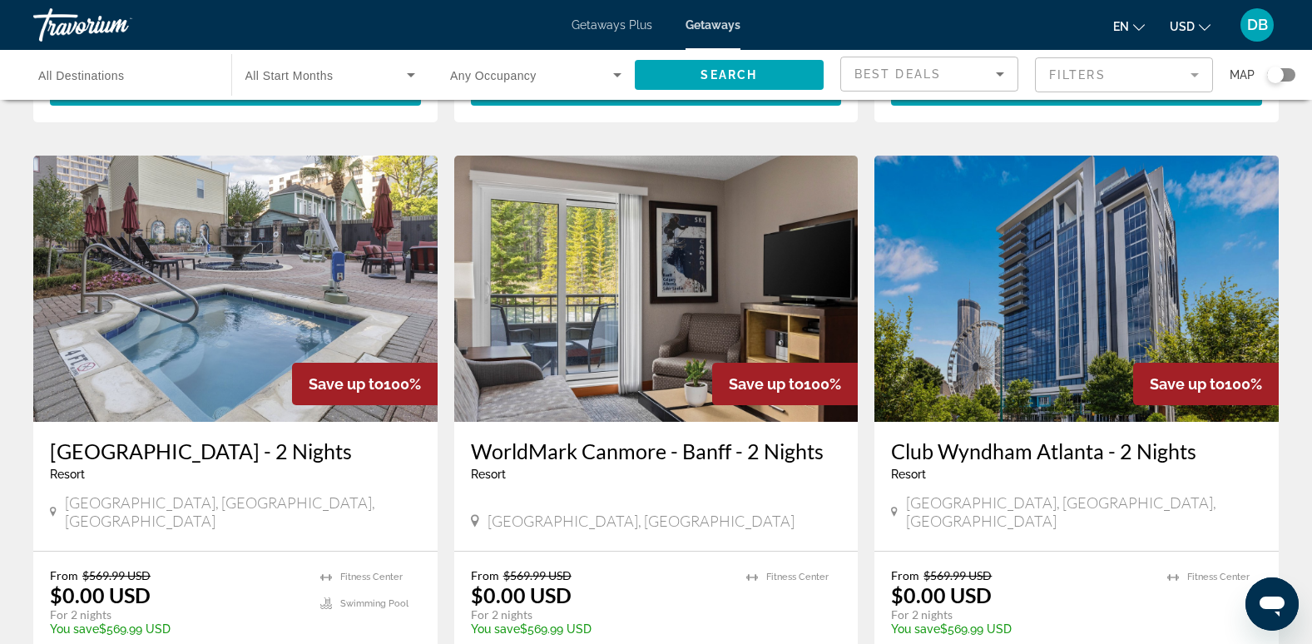
scroll to position [1913, 0]
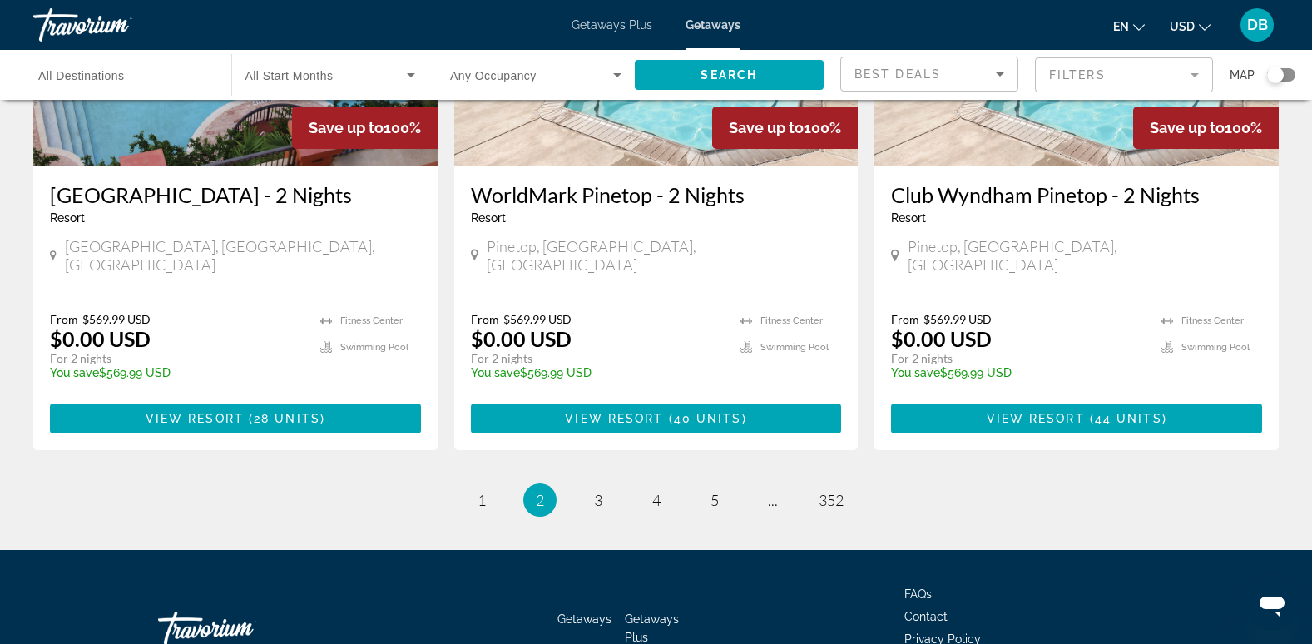
scroll to position [2097, 0]
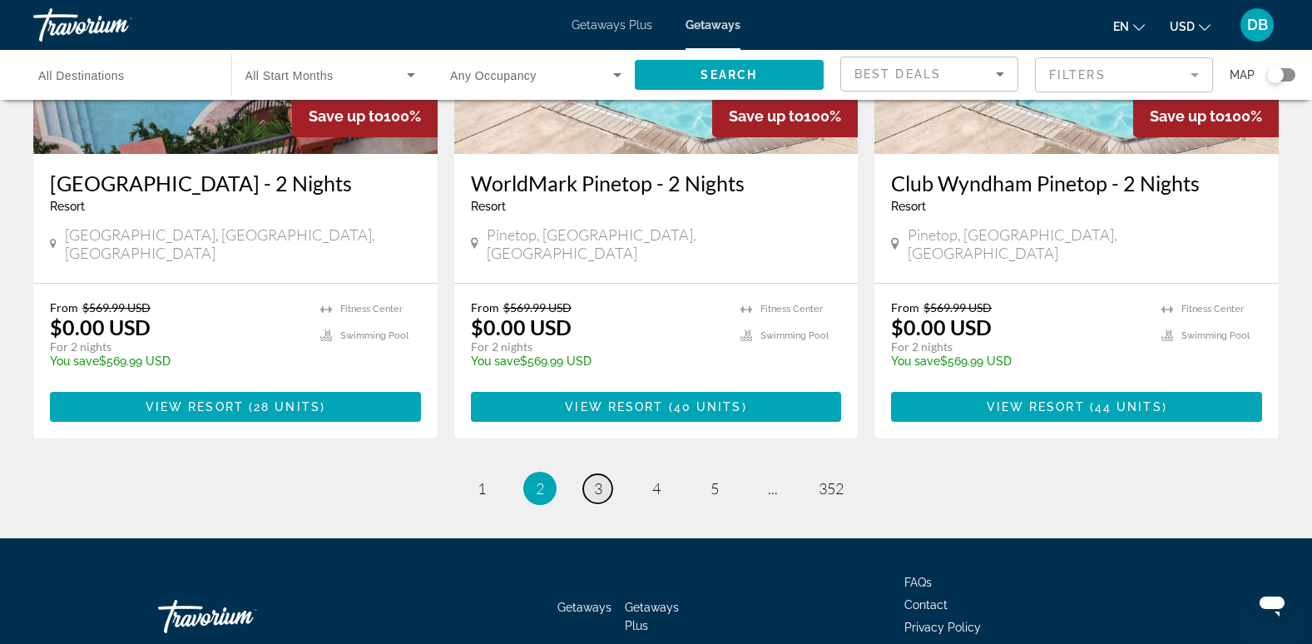
click at [591, 474] on link "page 3" at bounding box center [597, 488] width 29 height 29
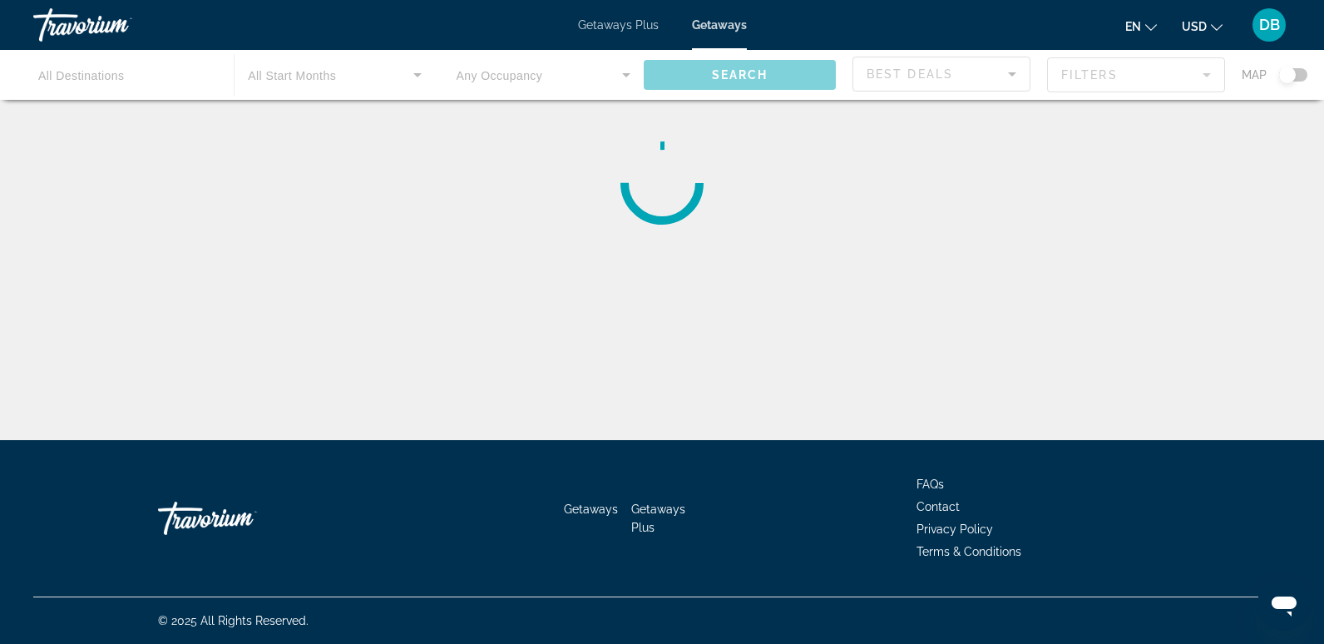
click at [645, 505] on span "Getaways Plus" at bounding box center [658, 518] width 54 height 32
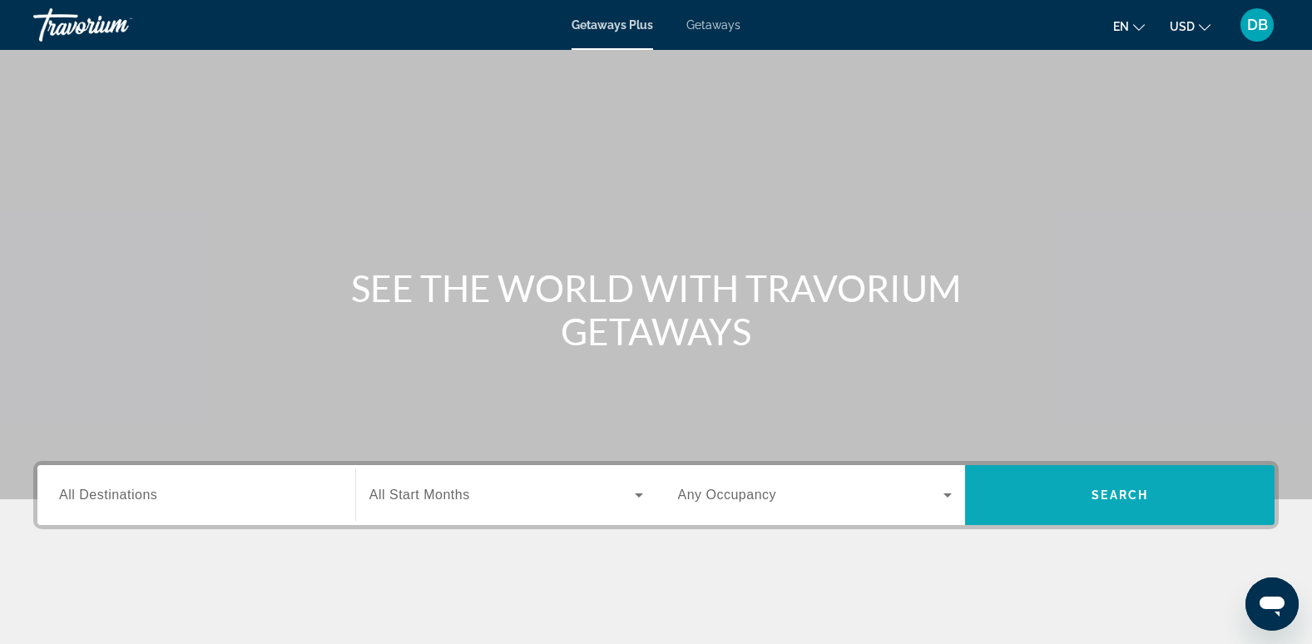
click at [1101, 479] on span "Search widget" at bounding box center [1119, 495] width 309 height 40
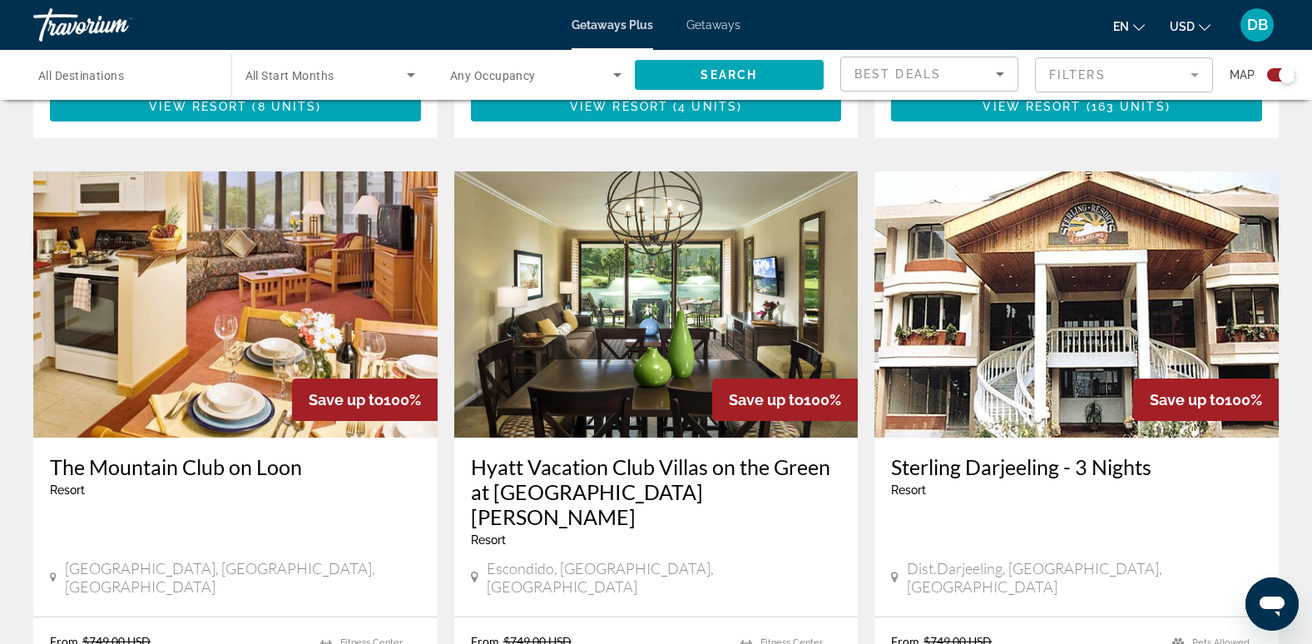
scroll to position [2412, 0]
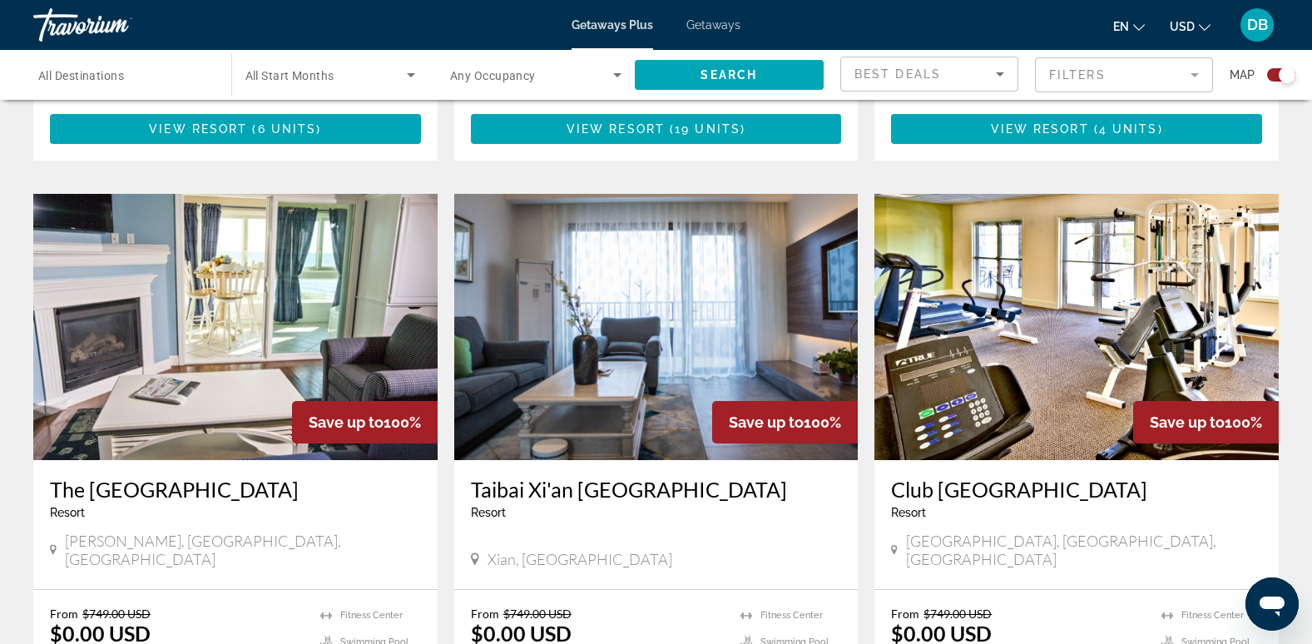
scroll to position [2488, 0]
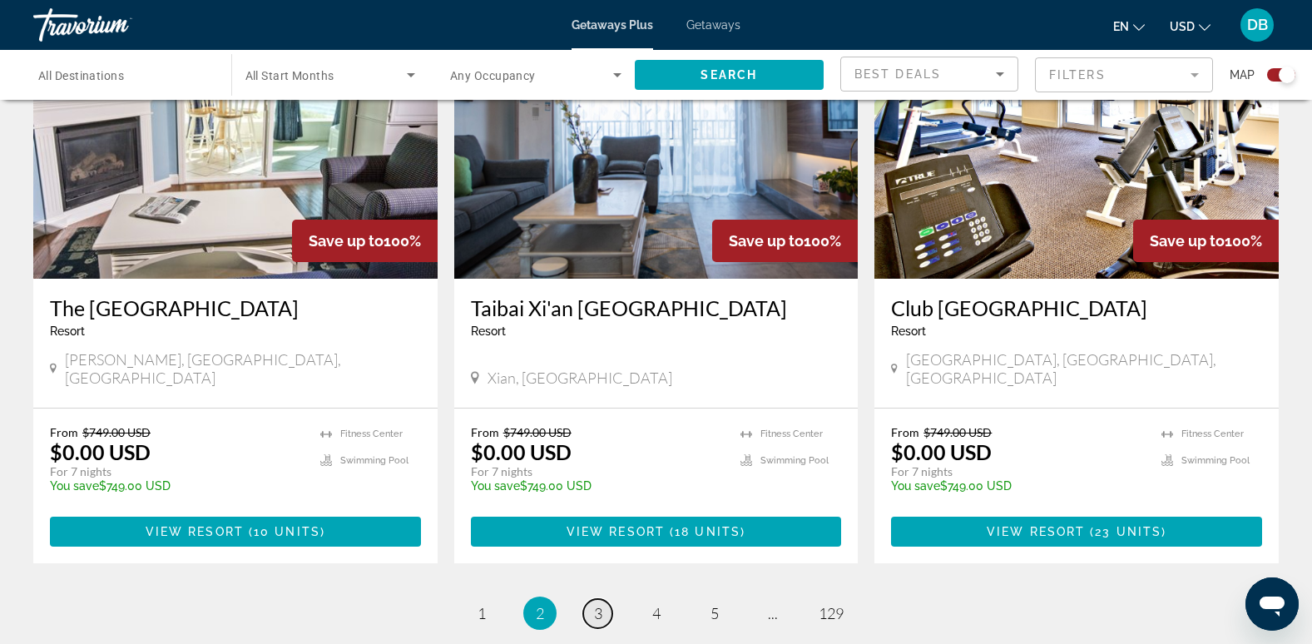
click at [599, 604] on span "3" at bounding box center [598, 613] width 8 height 18
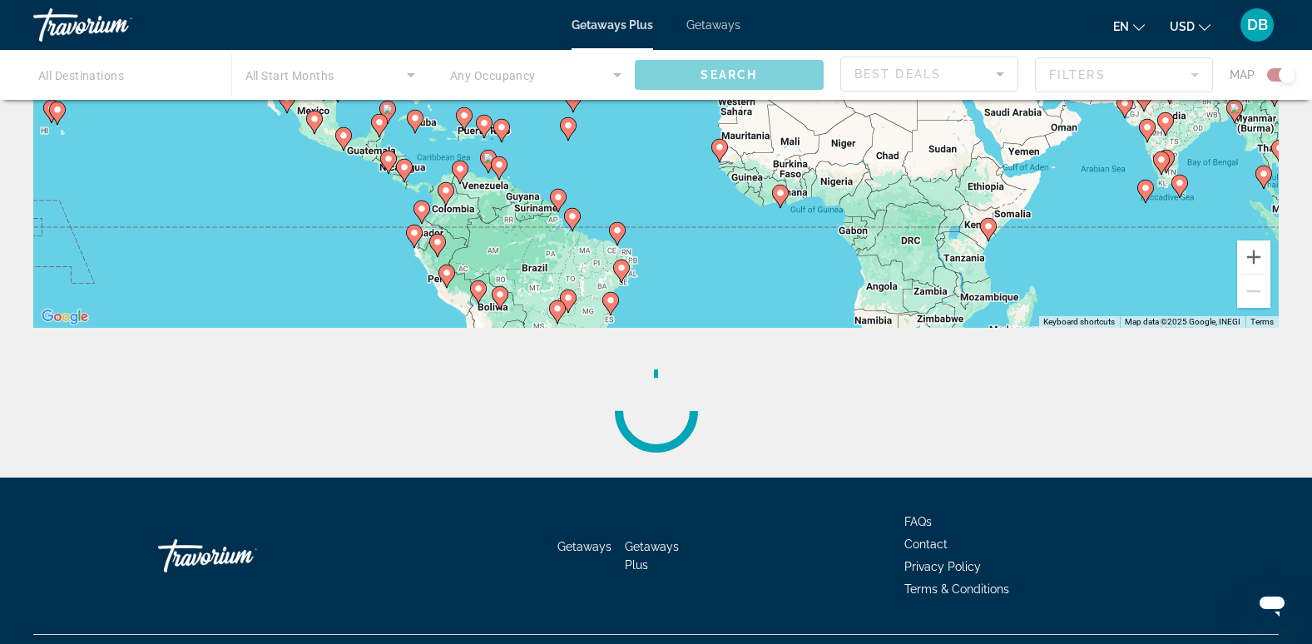
scroll to position [325, 0]
